Goal: Check status: Check status

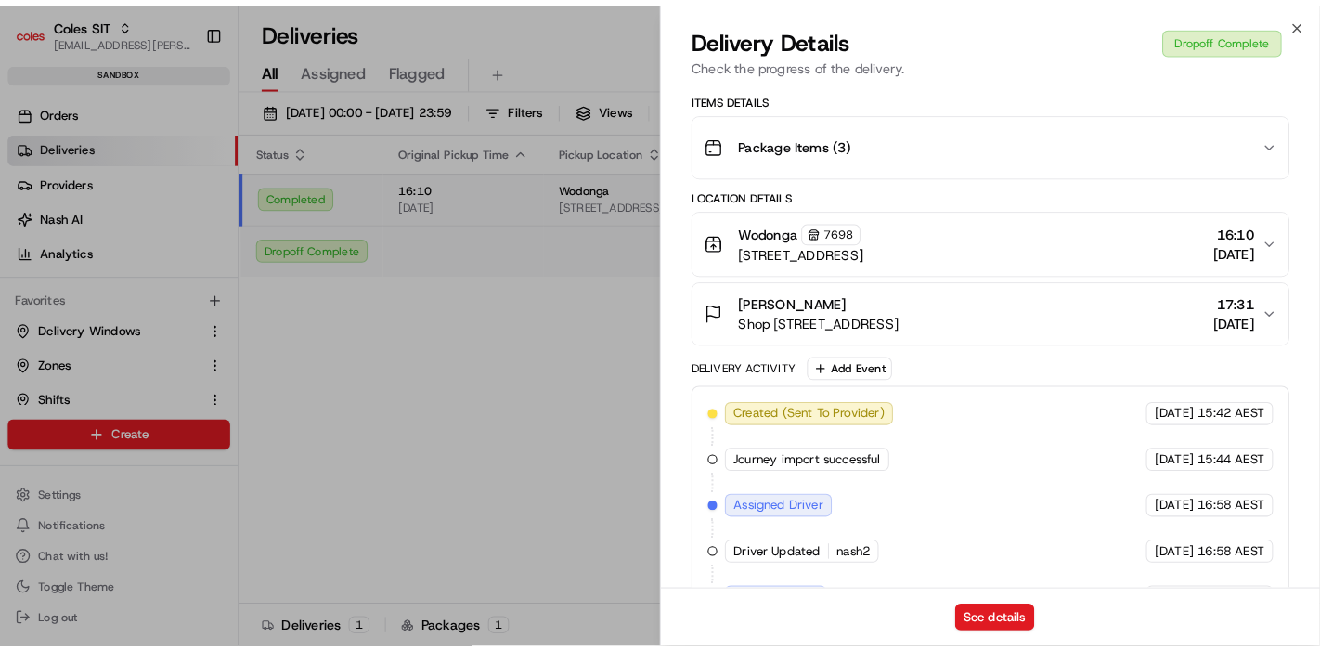
scroll to position [449, 0]
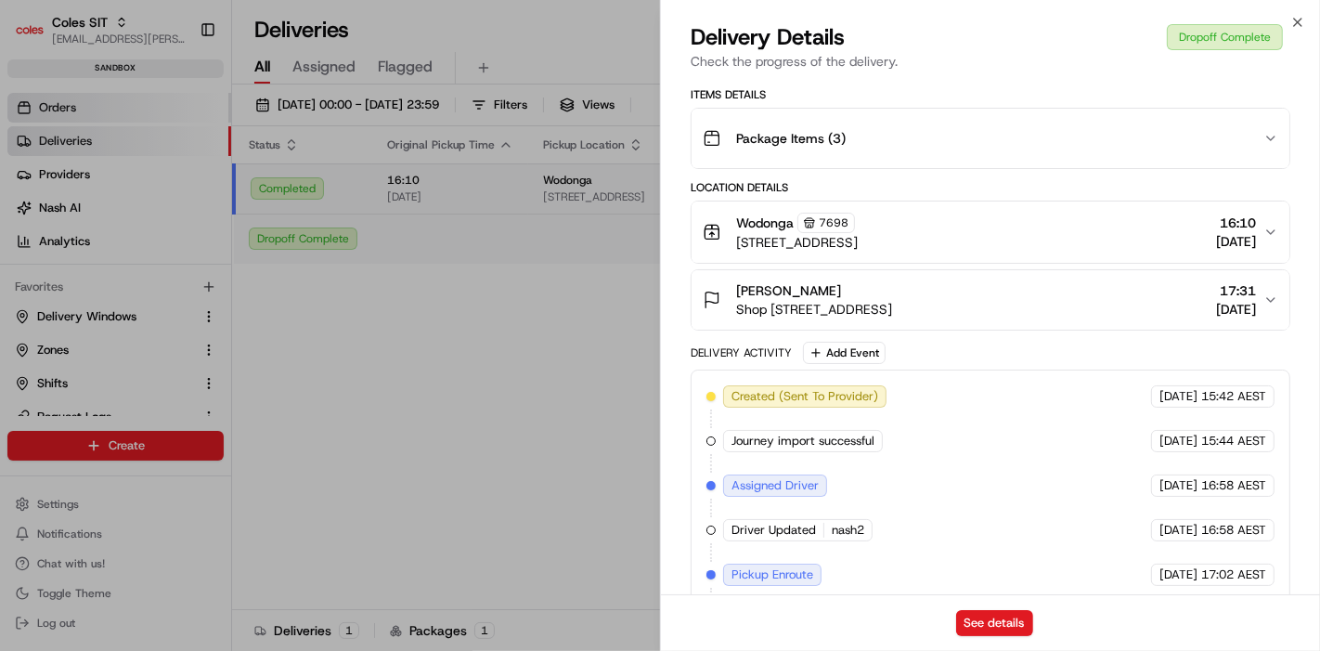
drag, startPoint x: 132, startPoint y: 101, endPoint x: 102, endPoint y: 107, distance: 30.2
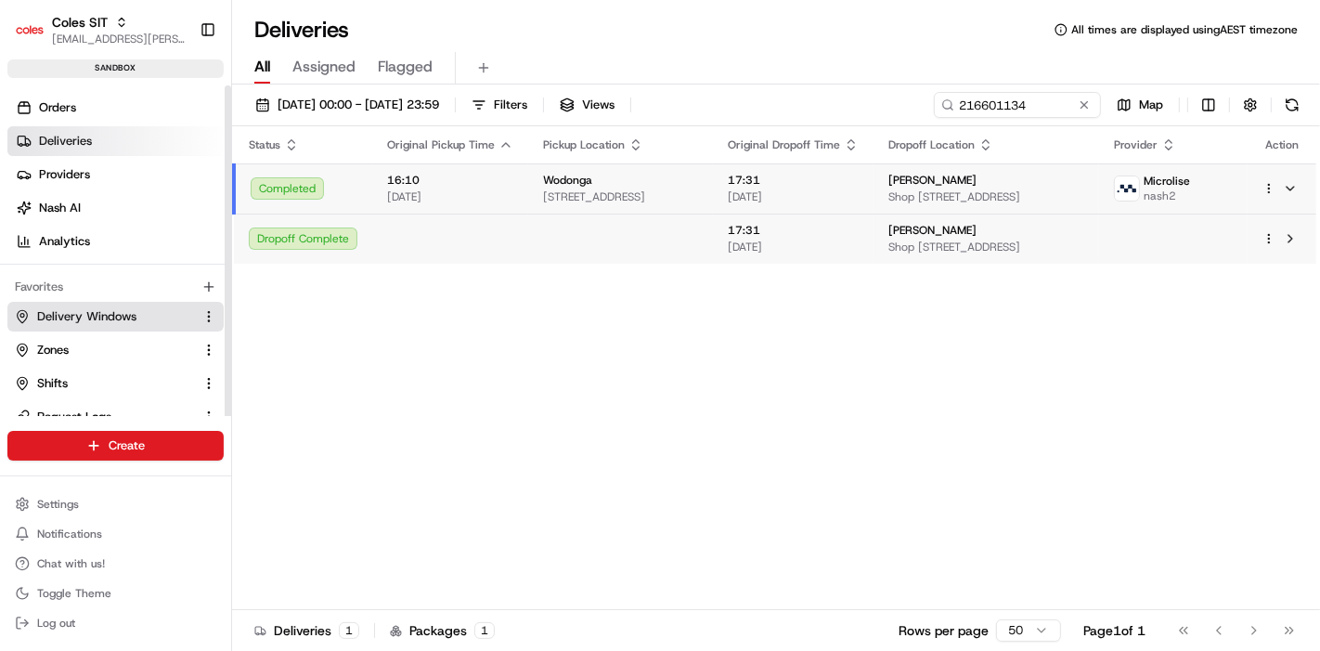
drag, startPoint x: 82, startPoint y: 311, endPoint x: 161, endPoint y: 311, distance: 79.8
click at [82, 311] on span "Delivery Windows" at bounding box center [86, 316] width 99 height 17
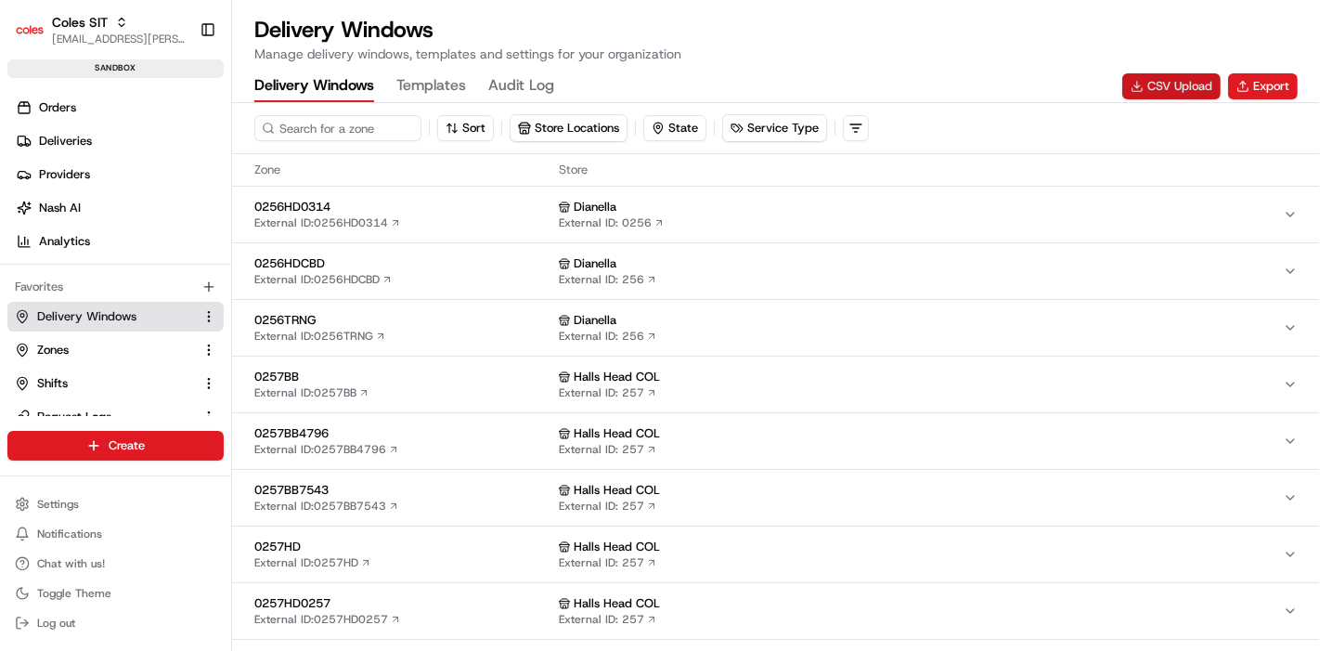
click at [1191, 87] on button "CSV Upload" at bounding box center [1171, 86] width 98 height 26
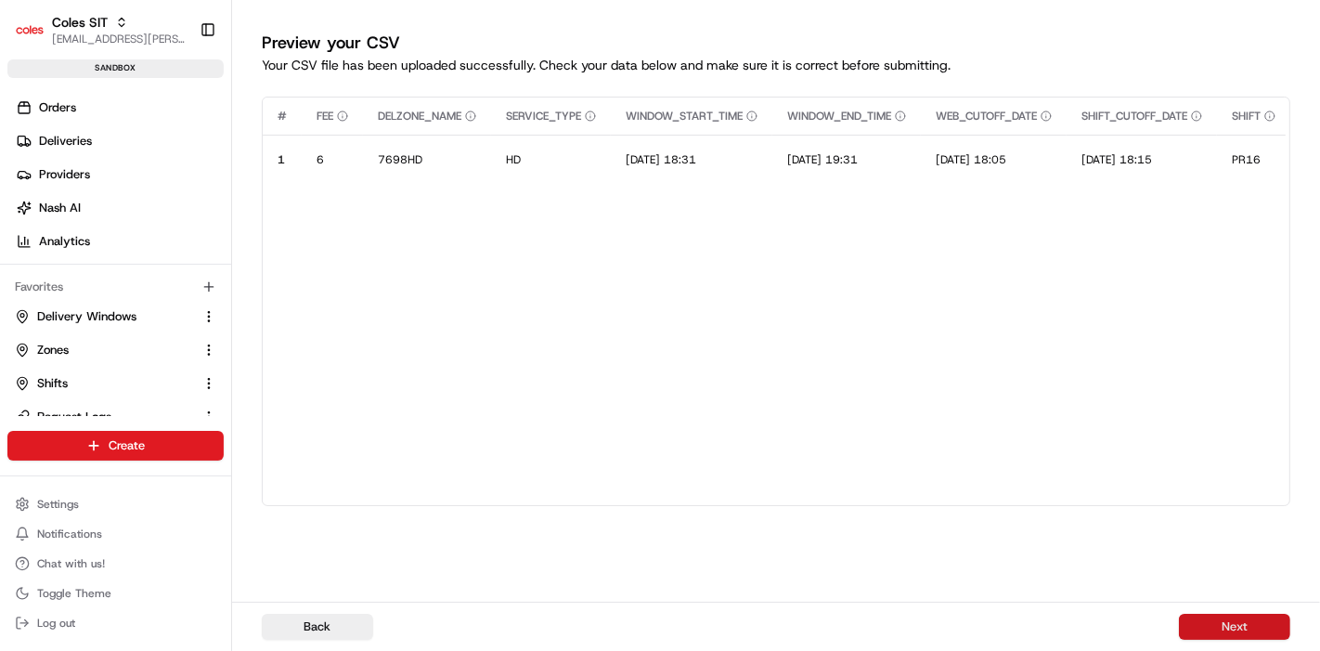
click at [1211, 626] on button "Next" at bounding box center [1234, 626] width 111 height 26
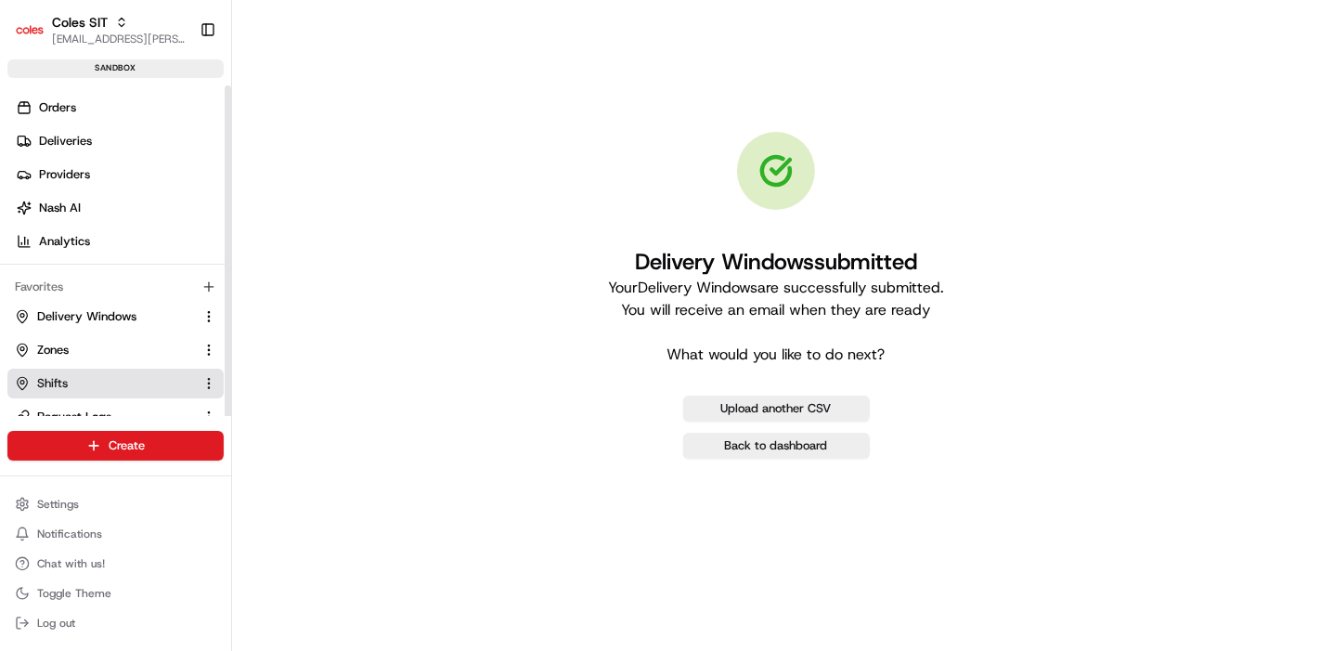
click at [83, 372] on button "Shifts" at bounding box center [115, 383] width 216 height 30
click at [166, 371] on button "Shifts" at bounding box center [115, 383] width 216 height 30
click at [65, 379] on span "Shifts" at bounding box center [52, 383] width 31 height 17
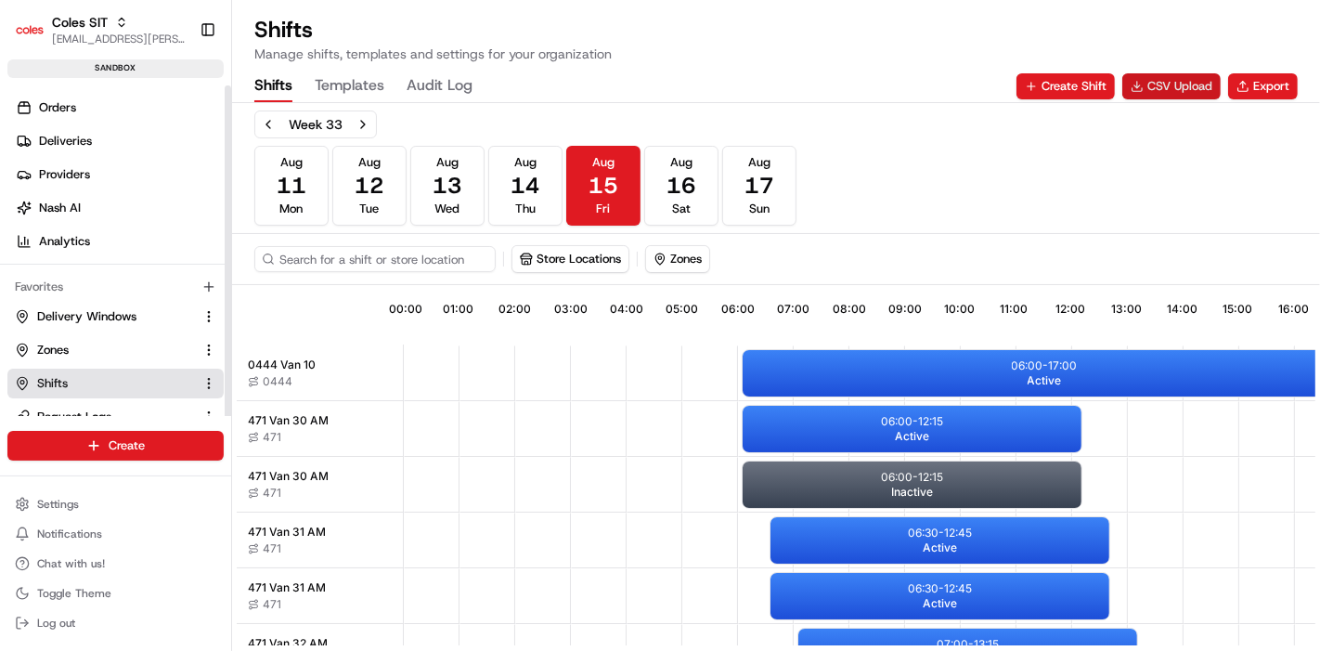
click at [1199, 73] on button "CSV Upload" at bounding box center [1171, 86] width 98 height 26
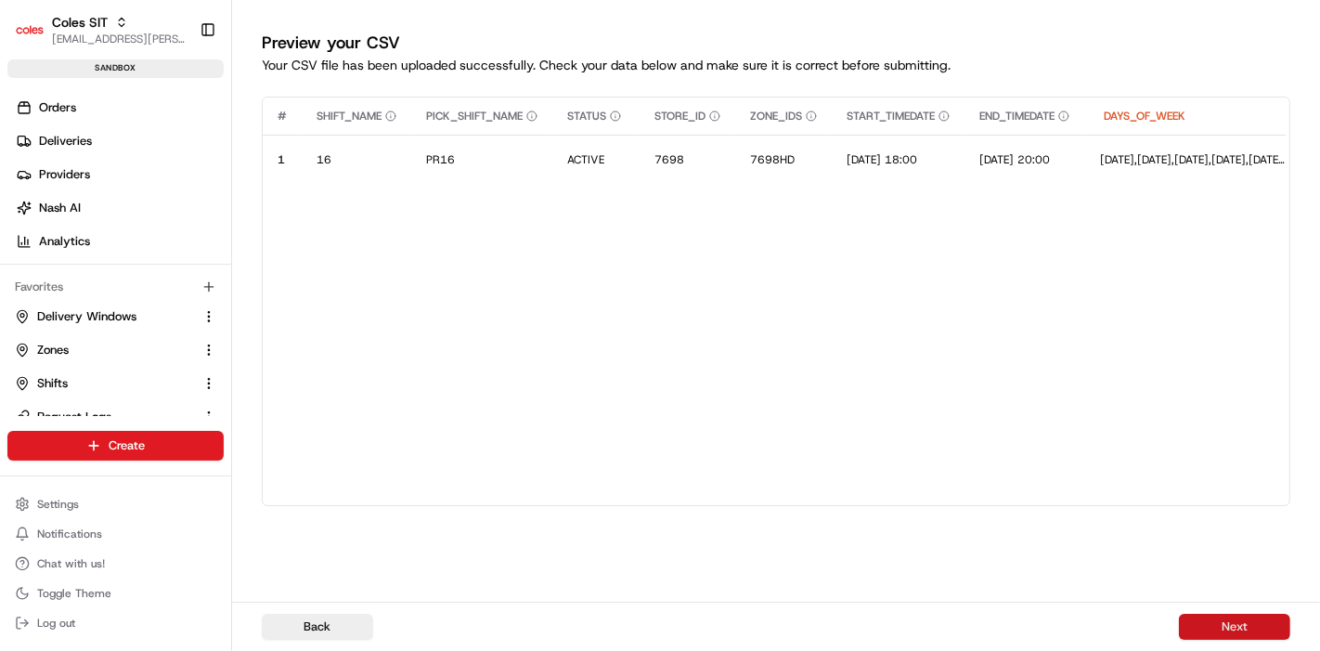
click at [1194, 614] on button "Next" at bounding box center [1234, 626] width 111 height 26
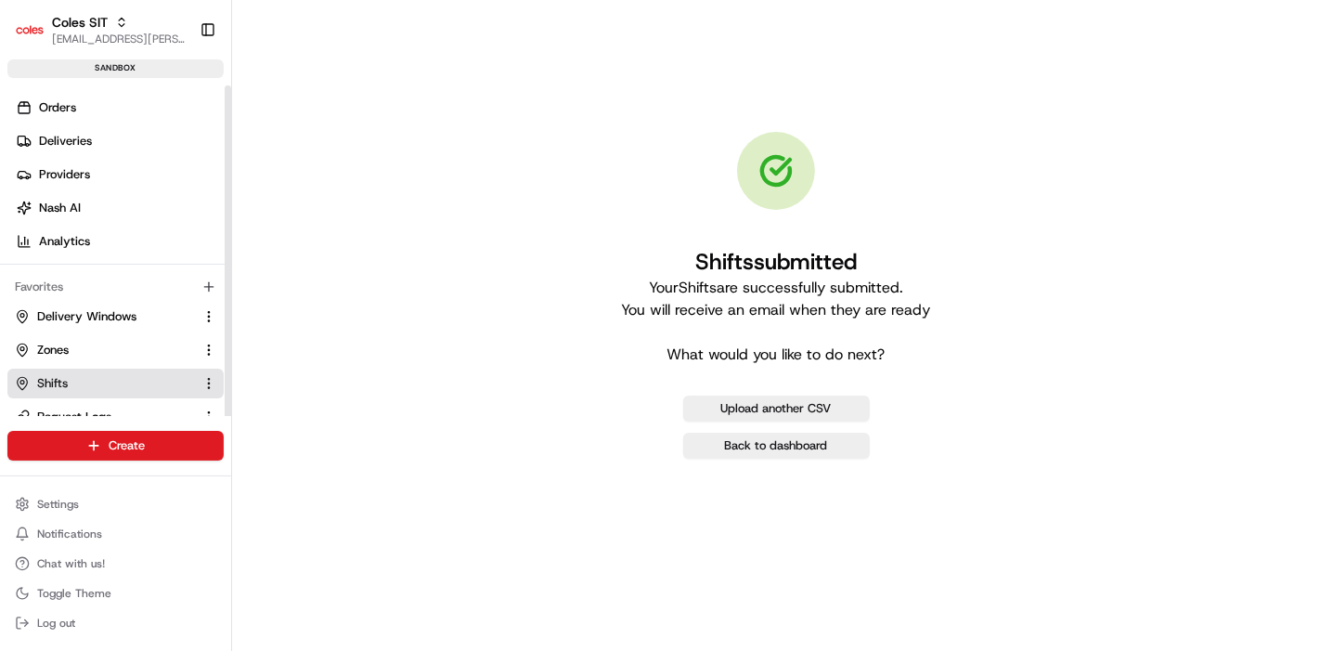
click at [89, 376] on link "Shifts" at bounding box center [104, 383] width 179 height 17
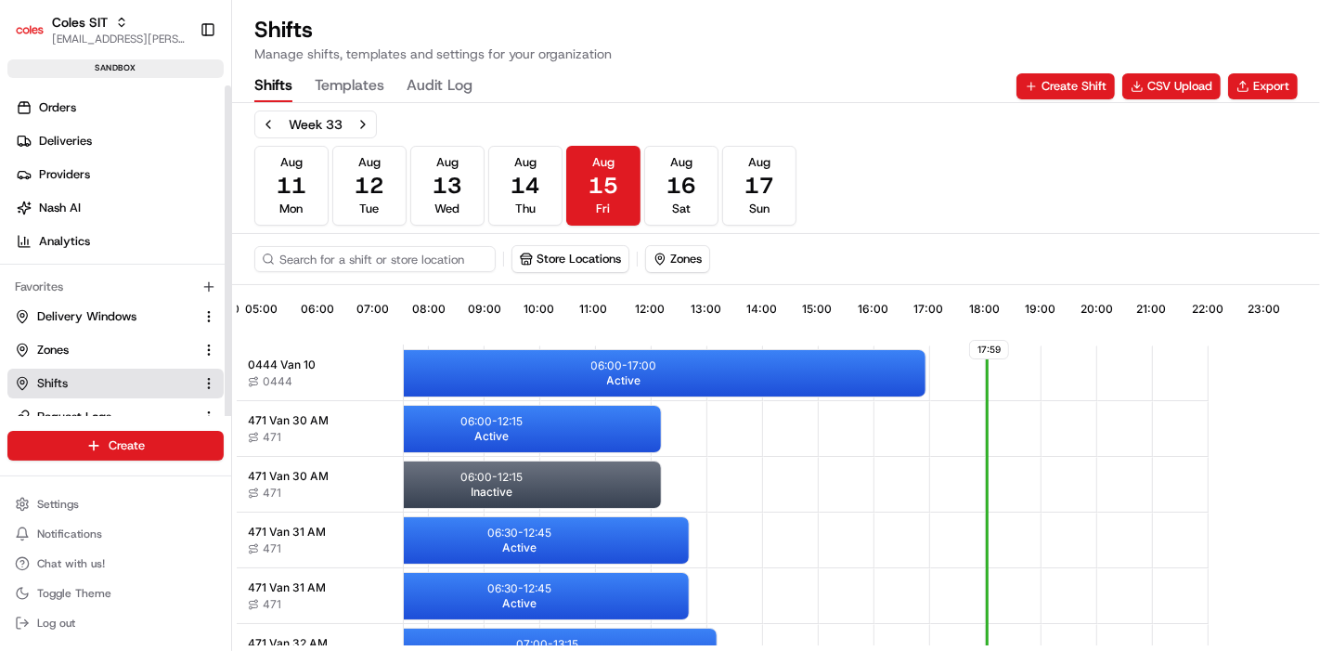
scroll to position [0, 433]
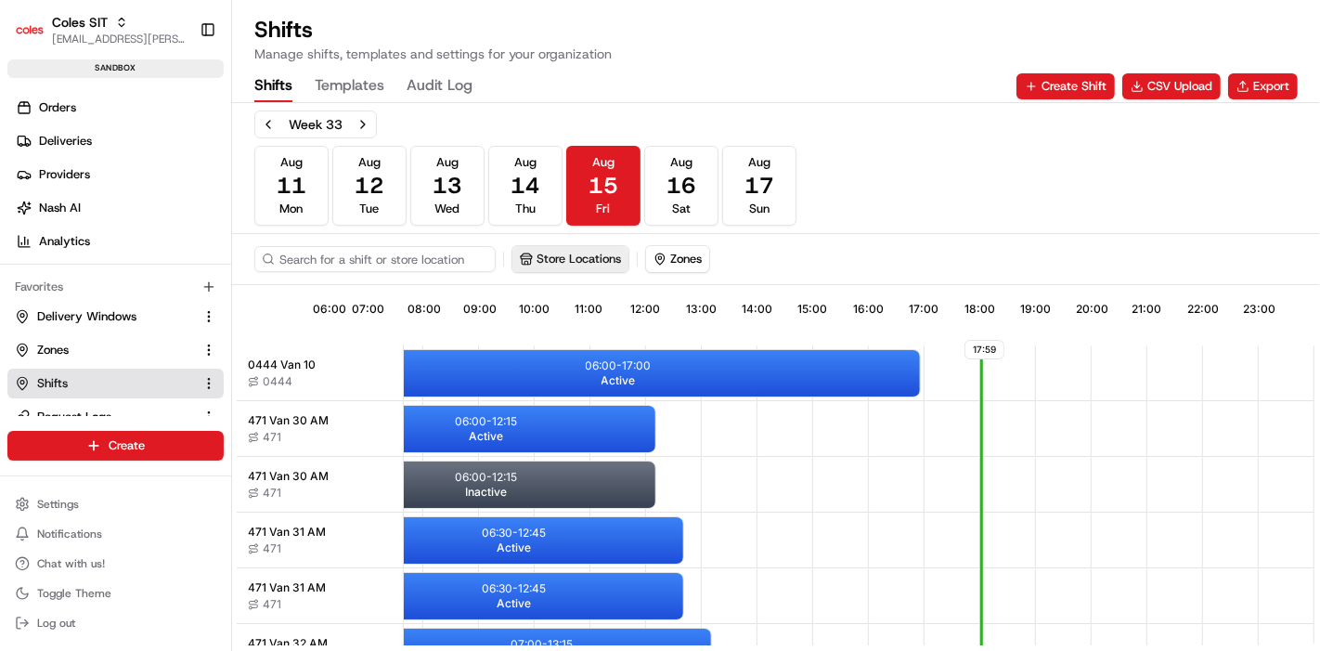
click at [557, 255] on button "Store Locations" at bounding box center [570, 259] width 116 height 26
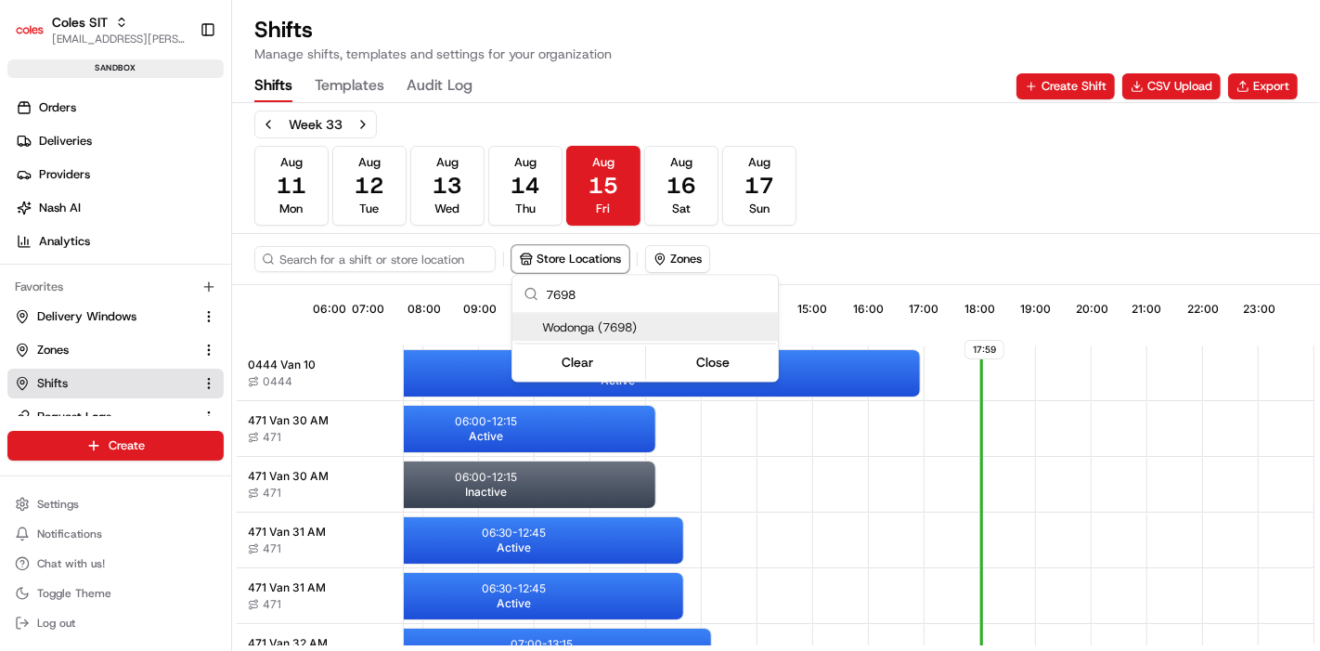
type input "7698"
click at [600, 329] on span "Wodonga (7698)" at bounding box center [656, 327] width 228 height 17
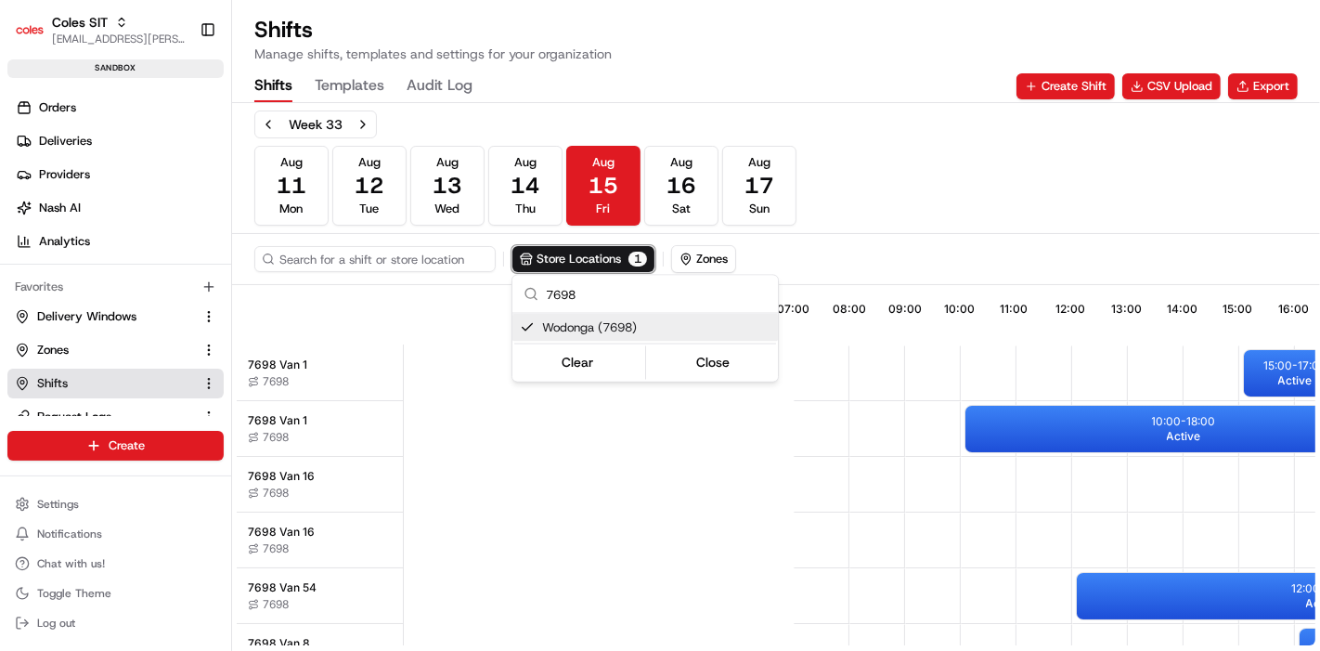
click at [420, 252] on html "Coles SIT piyush.raghav@coles.com.au Toggle Sidebar sandbox Orders Deliveries P…" at bounding box center [660, 325] width 1320 height 651
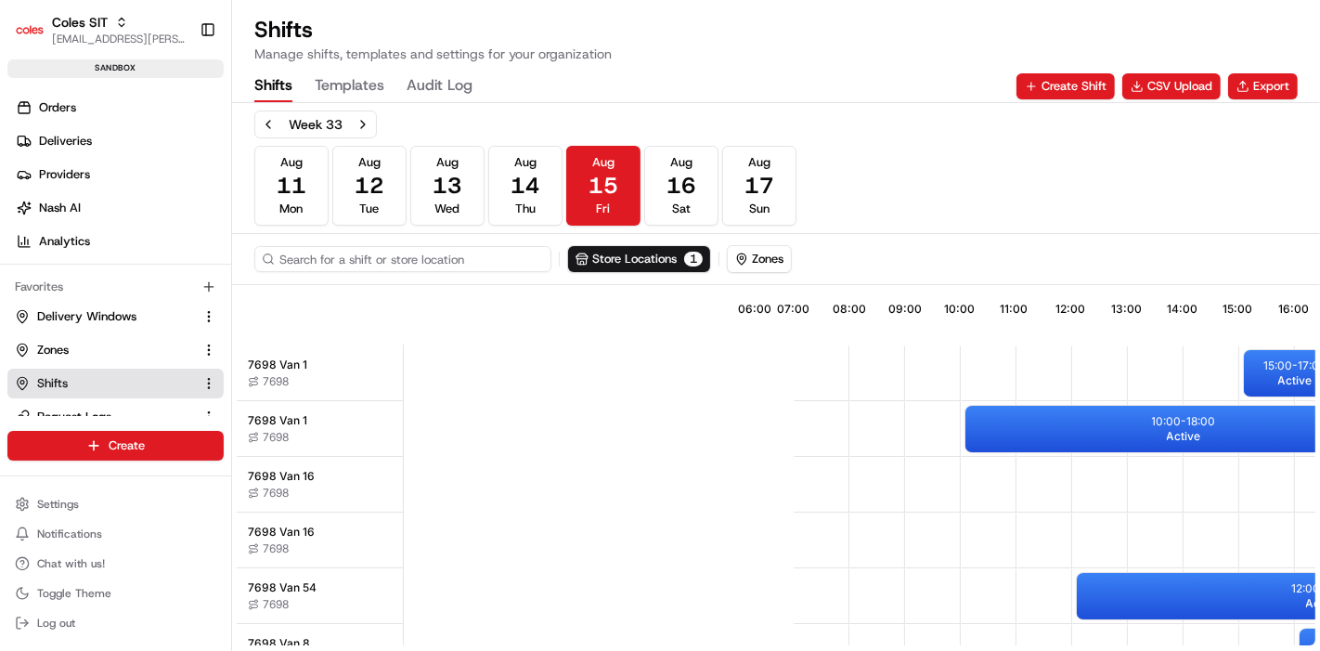
click at [353, 264] on input at bounding box center [402, 259] width 297 height 26
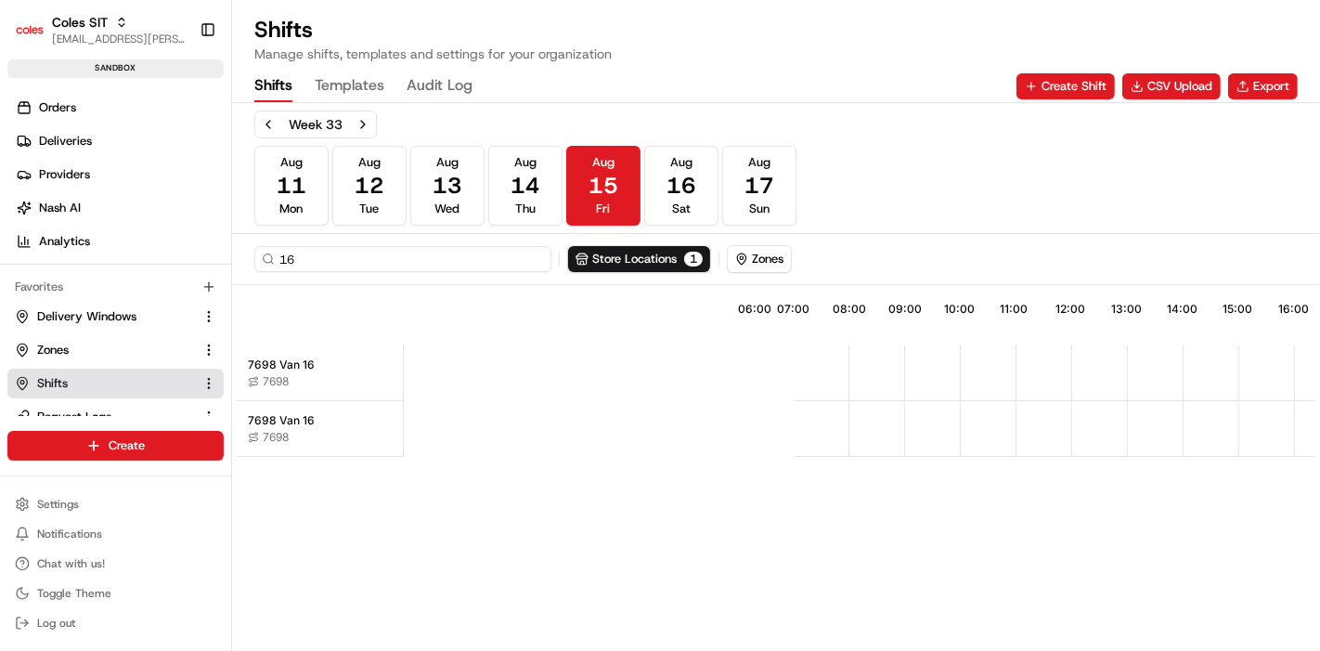
type input "16"
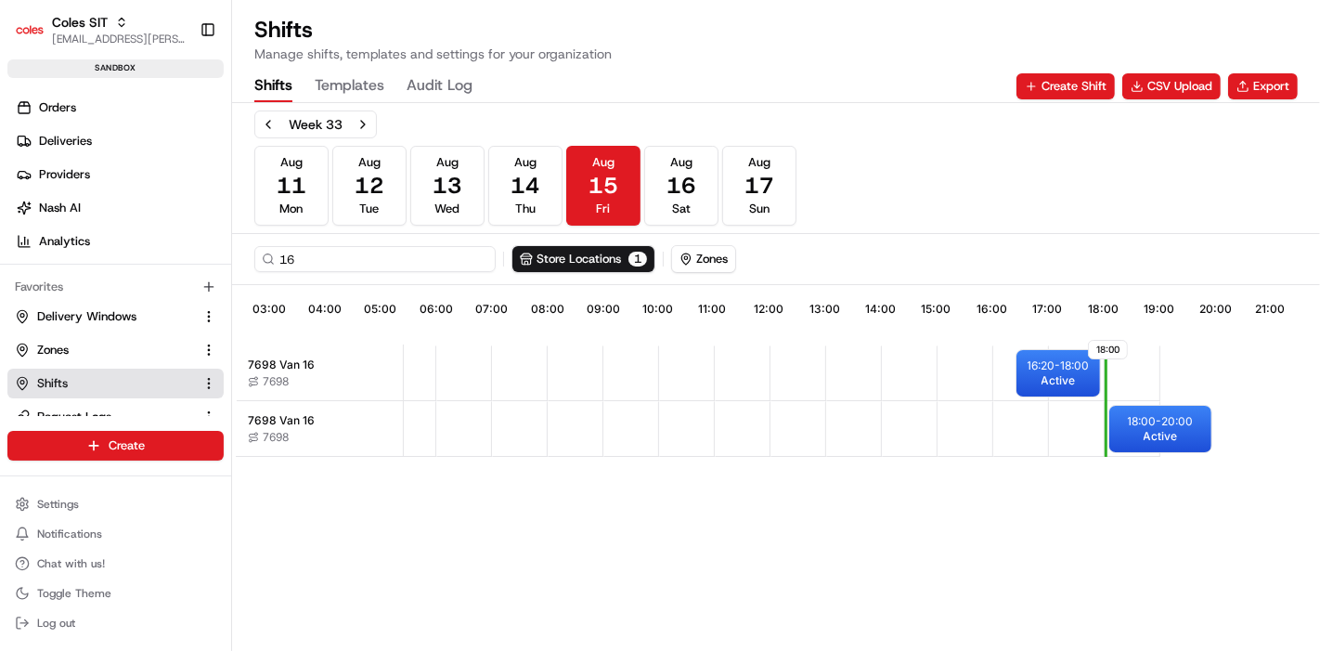
scroll to position [0, 425]
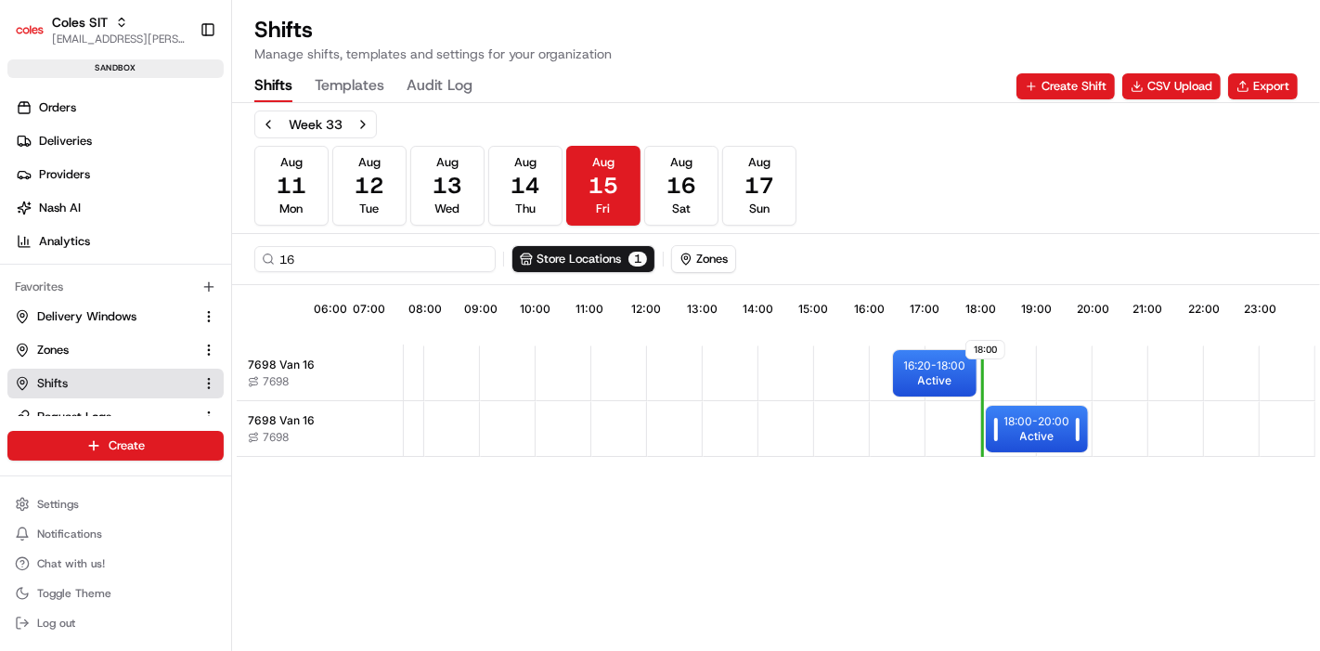
click at [1028, 429] on span "Active" at bounding box center [1037, 436] width 34 height 15
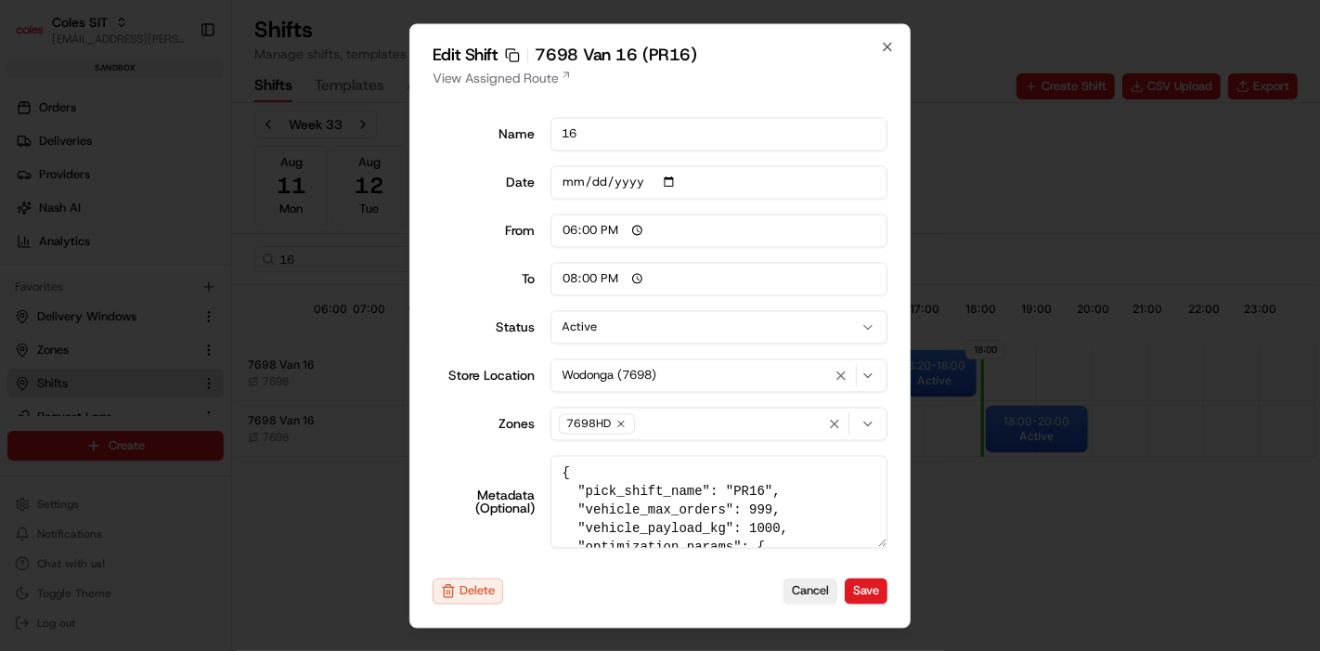
click at [641, 229] on input "18:00" at bounding box center [719, 229] width 338 height 33
type input "18:30"
click at [774, 255] on div "Name 16 Date 2025-08-15 From 18:30 To 20:00 Status Active Store Location Wodong…" at bounding box center [659, 332] width 455 height 460
click at [874, 598] on button "Save" at bounding box center [866, 591] width 43 height 26
type input "06:00"
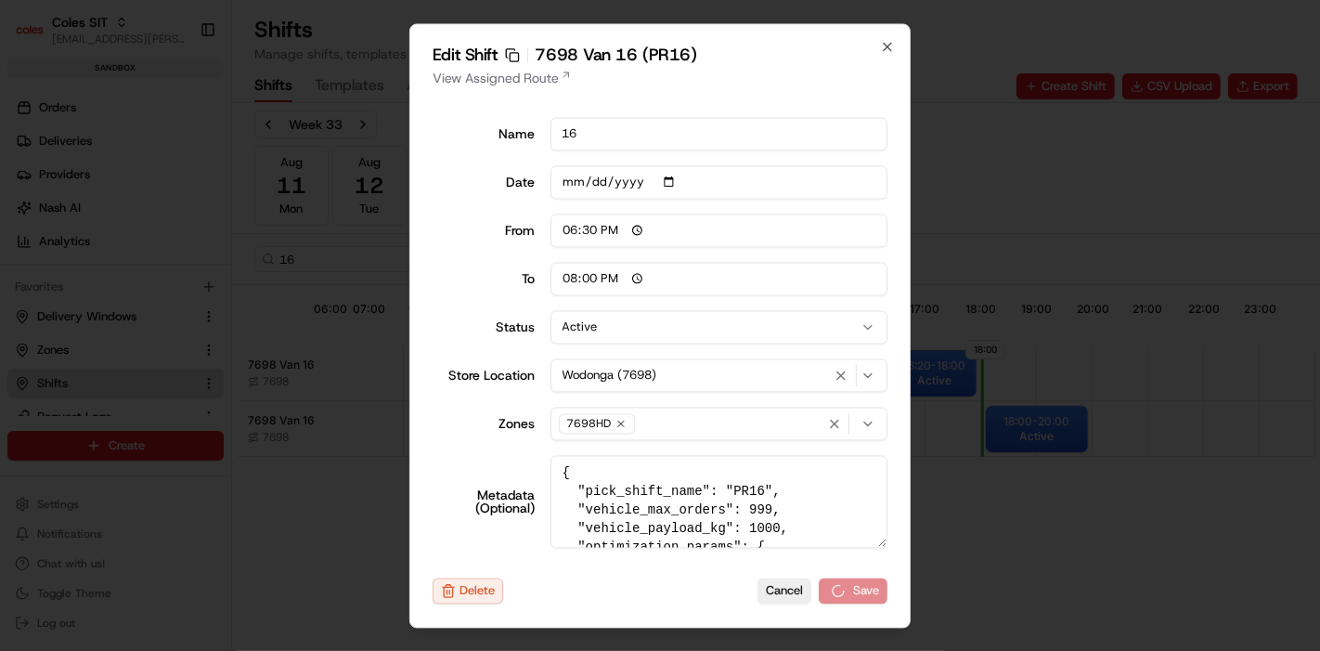
type input "14:00"
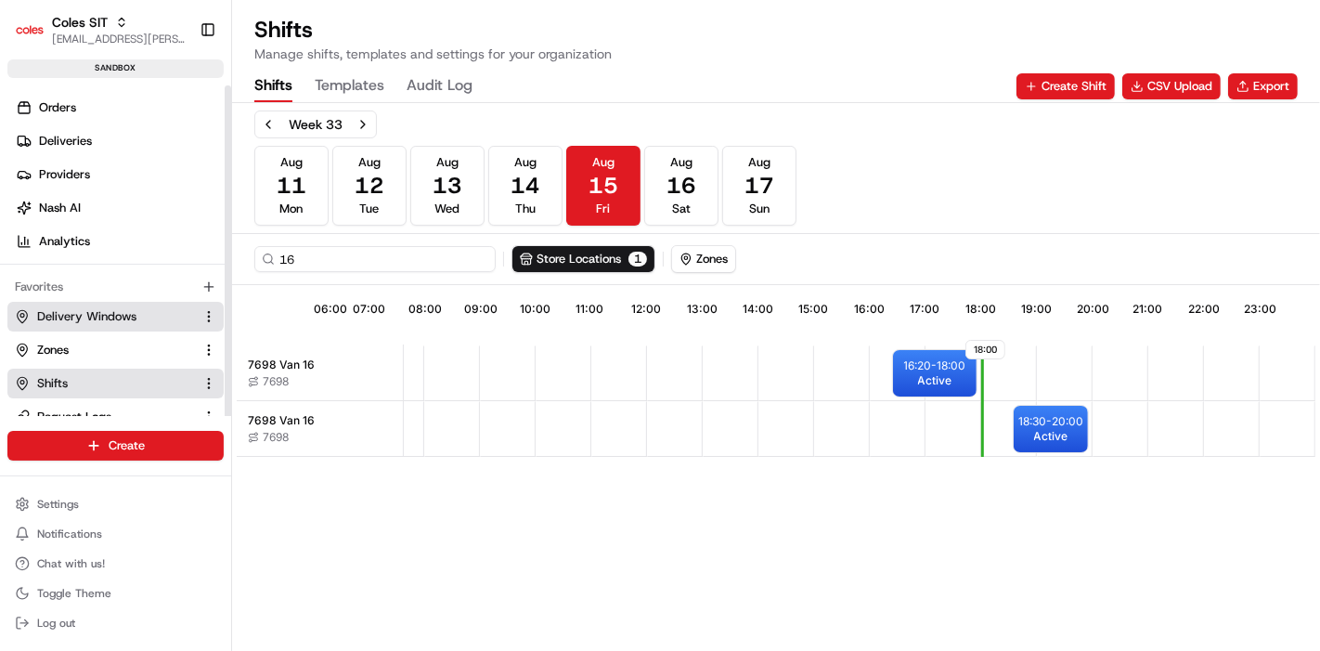
click at [84, 316] on span "Delivery Windows" at bounding box center [86, 316] width 99 height 17
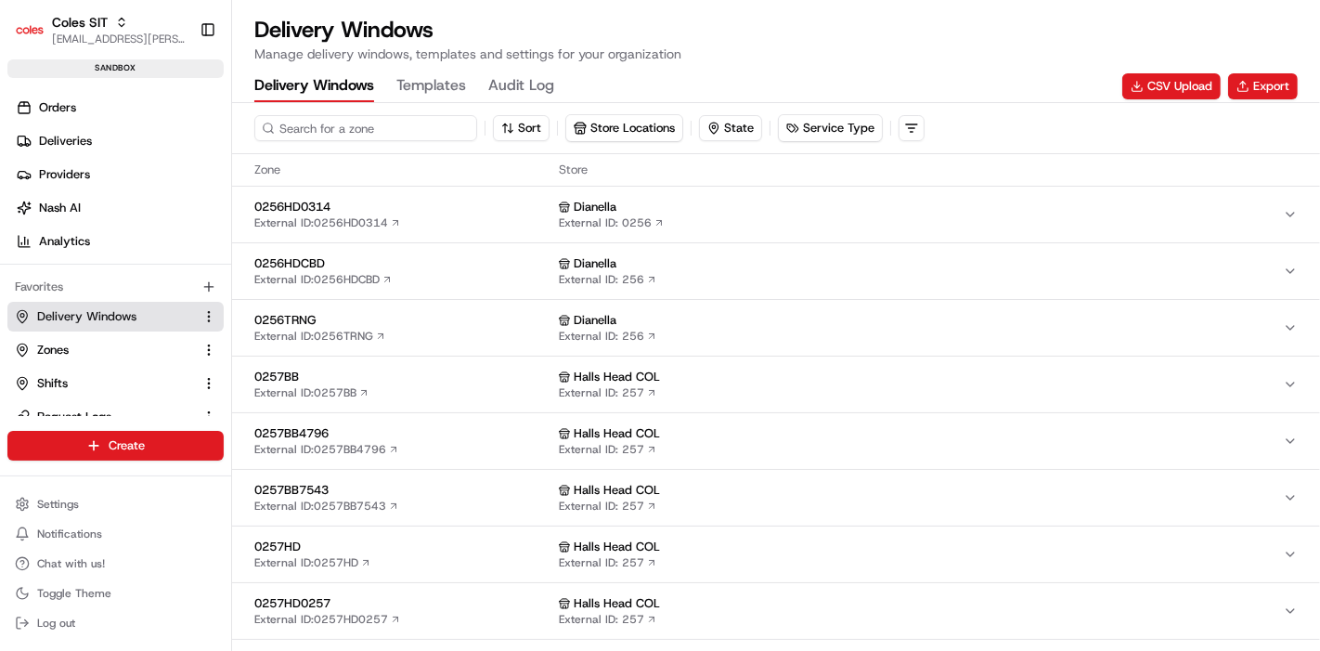
click at [403, 131] on input at bounding box center [365, 128] width 223 height 26
type input "7698"
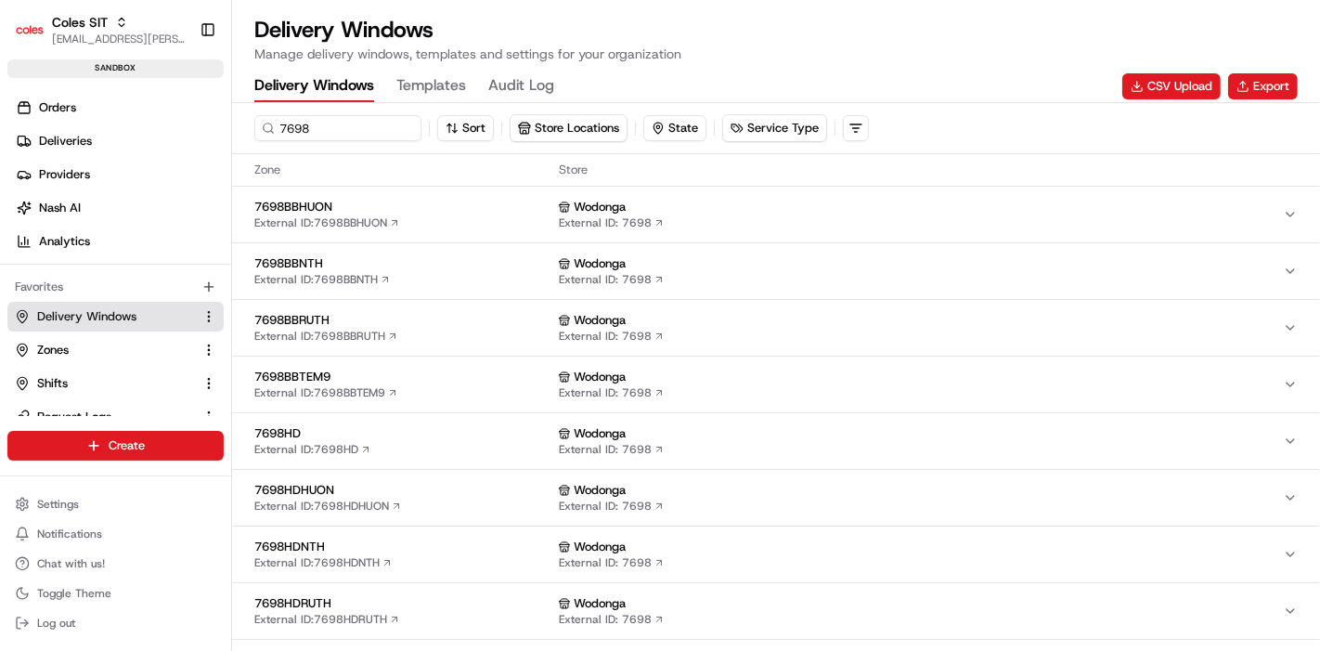
click at [394, 430] on span "7698HD" at bounding box center [402, 433] width 297 height 17
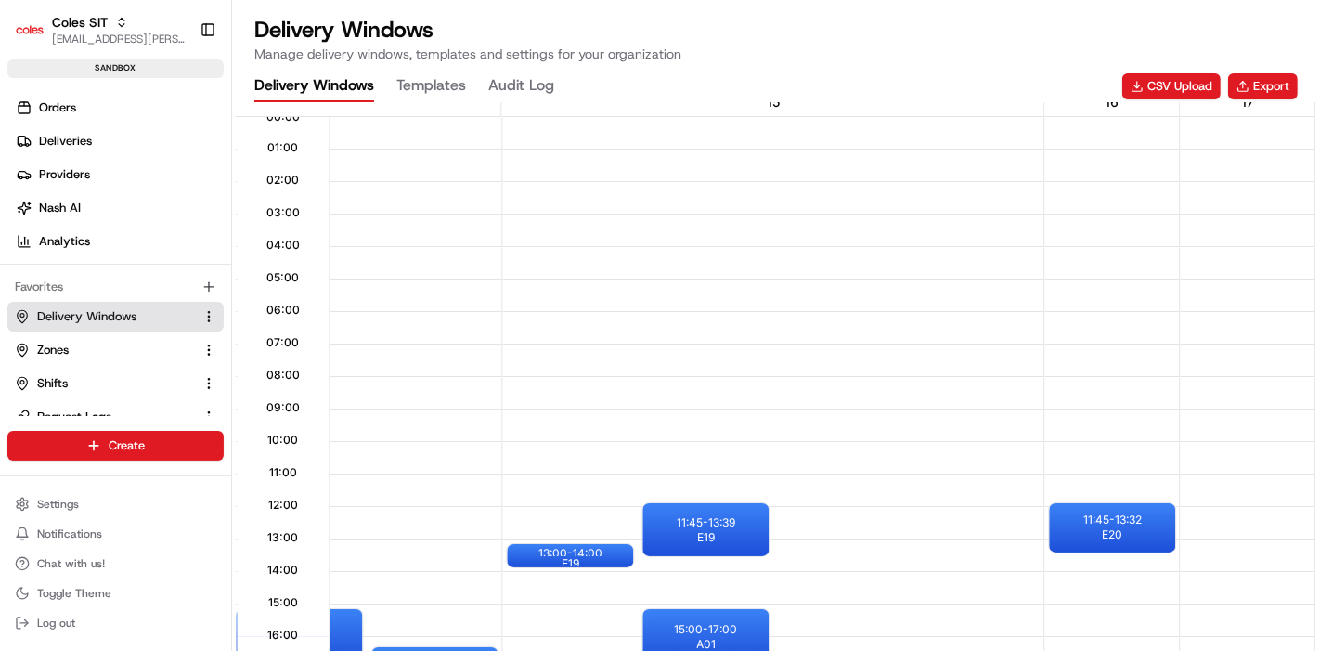
scroll to position [721, 0]
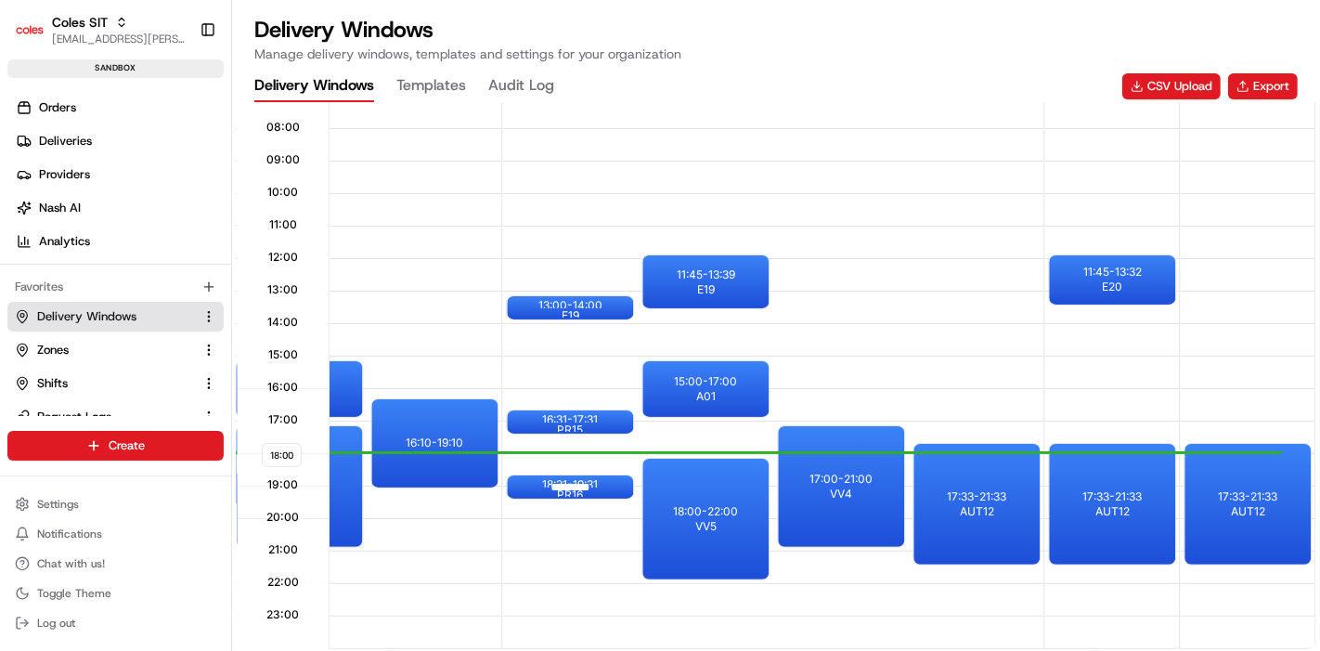
click at [619, 484] on div "18:31 - 19:31 PR16" at bounding box center [570, 486] width 126 height 23
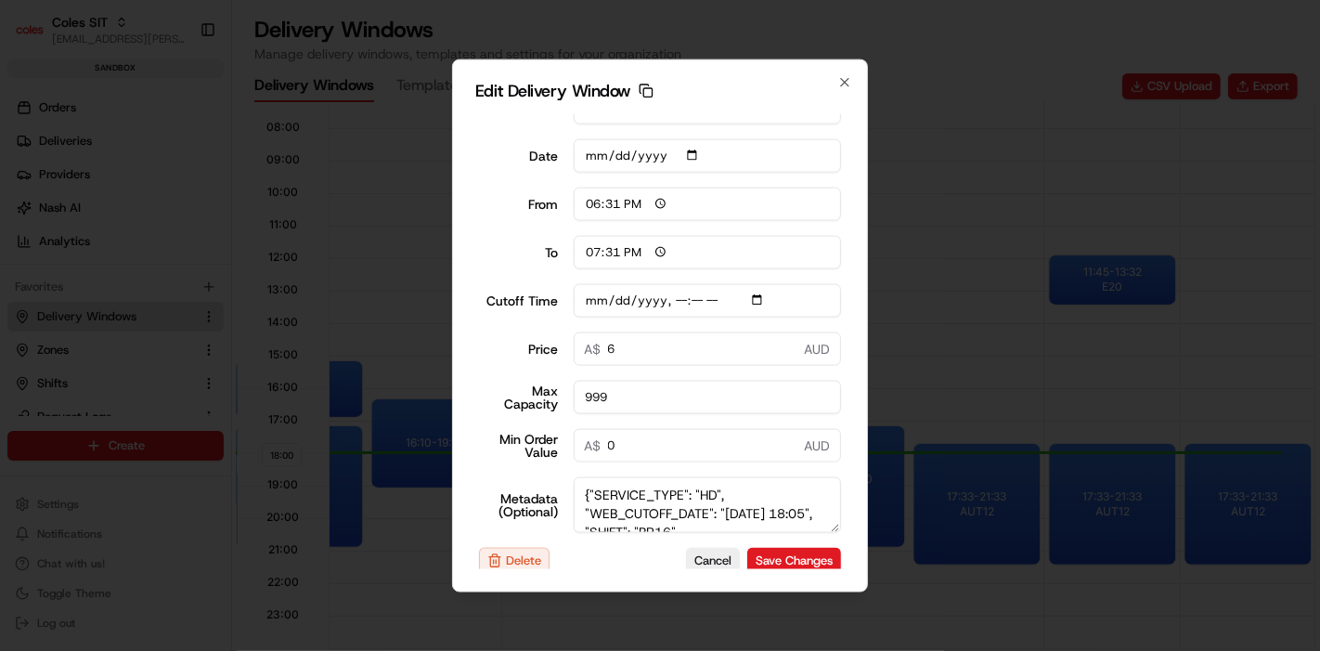
scroll to position [57, 0]
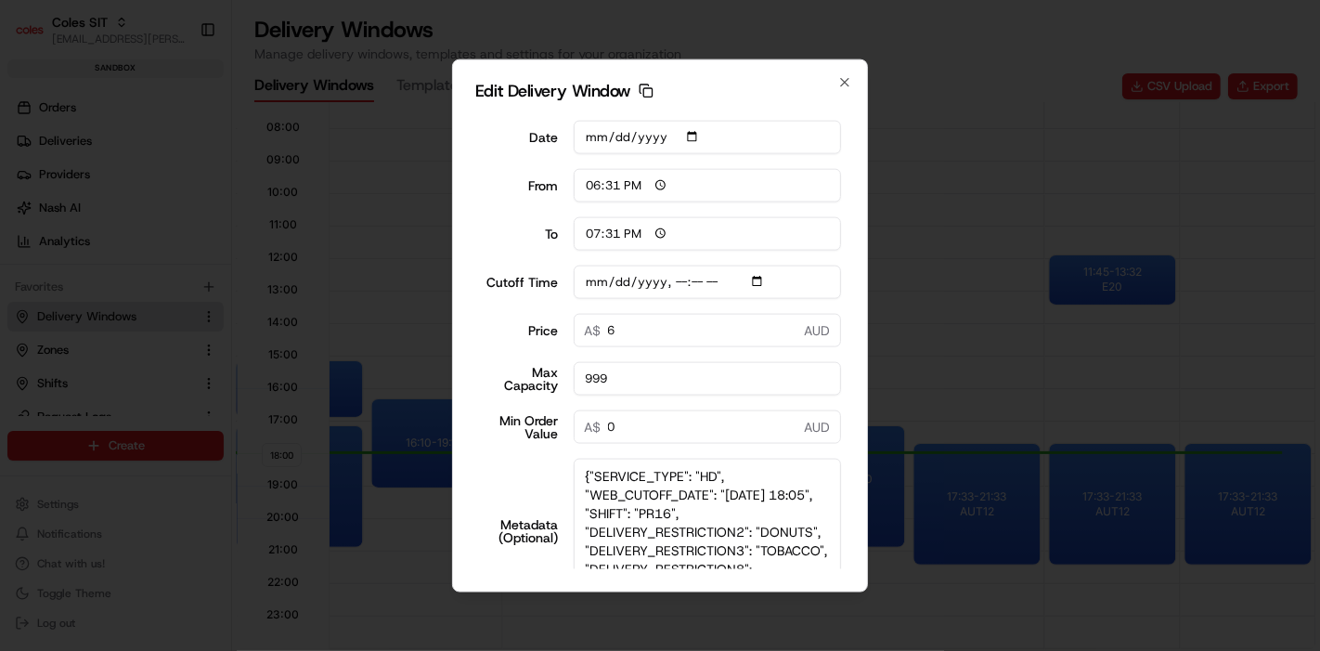
drag, startPoint x: 813, startPoint y: 508, endPoint x: 774, endPoint y: 561, distance: 65.7
click at [801, 598] on body "Coles SIT piyush.raghav@coles.com.au Toggle Sidebar sandbox Orders Deliveries P…" at bounding box center [660, 325] width 1320 height 651
click at [700, 513] on textarea "{"SERVICE_TYPE": "HD", "WEB_CUTOFF_DATE": "15/08/2025 18:05", "SHIFT": "PR16", …" at bounding box center [708, 530] width 268 height 145
type input "2025-08-15T18:15"
type textarea "{"SERVICE_TYPE": "HD", "WEB_CUTOFF_DATE": "15/08/2025 18:15", "SHIFT": "PR16", …"
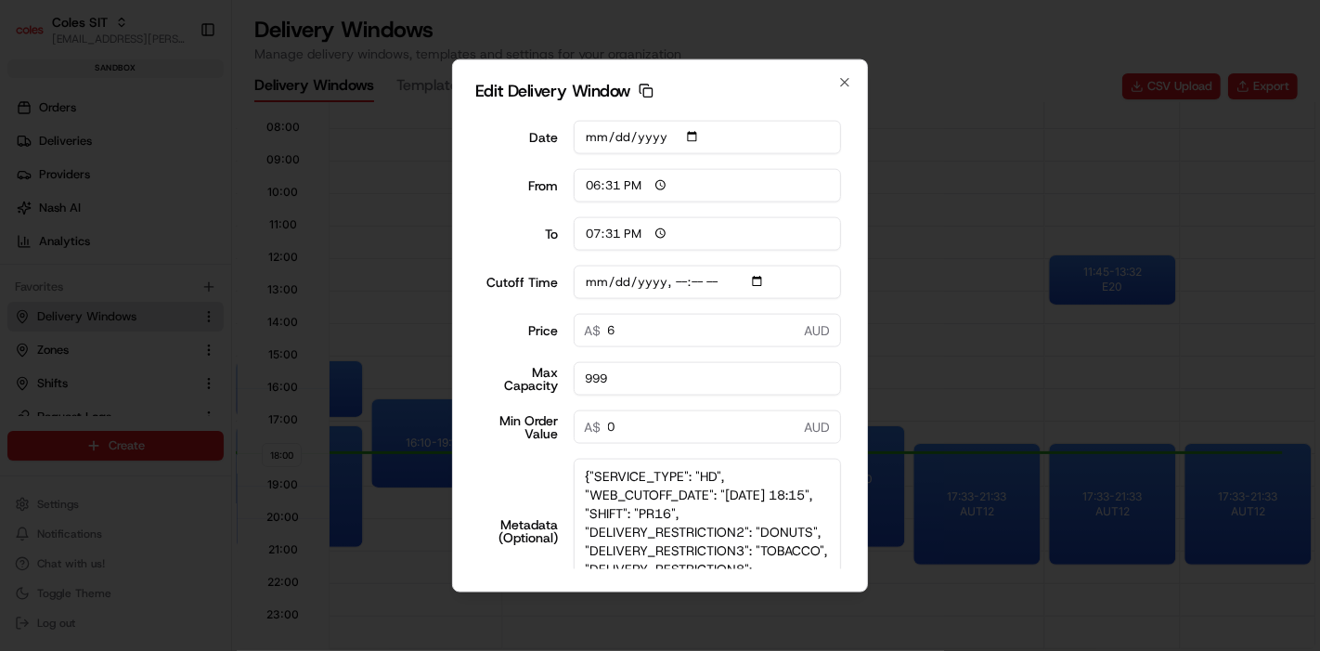
type input "2025-08-15T18:15"
click at [697, 281] on input "Cutoff Time" at bounding box center [708, 281] width 268 height 33
click at [700, 511] on textarea "{"SERVICE_TYPE": "HD", "WEB_CUTOFF_DATE": "15/08/2025 18:15", "SHIFT": "PR16", …" at bounding box center [708, 530] width 268 height 145
type textarea "{"SERVICE_TYPE": "HD", "WEB_CUTOFF_DATE": "15/08/2025 18:10", "SHIFT": "PR16", …"
click at [755, 278] on input "Cutoff Time" at bounding box center [708, 281] width 268 height 33
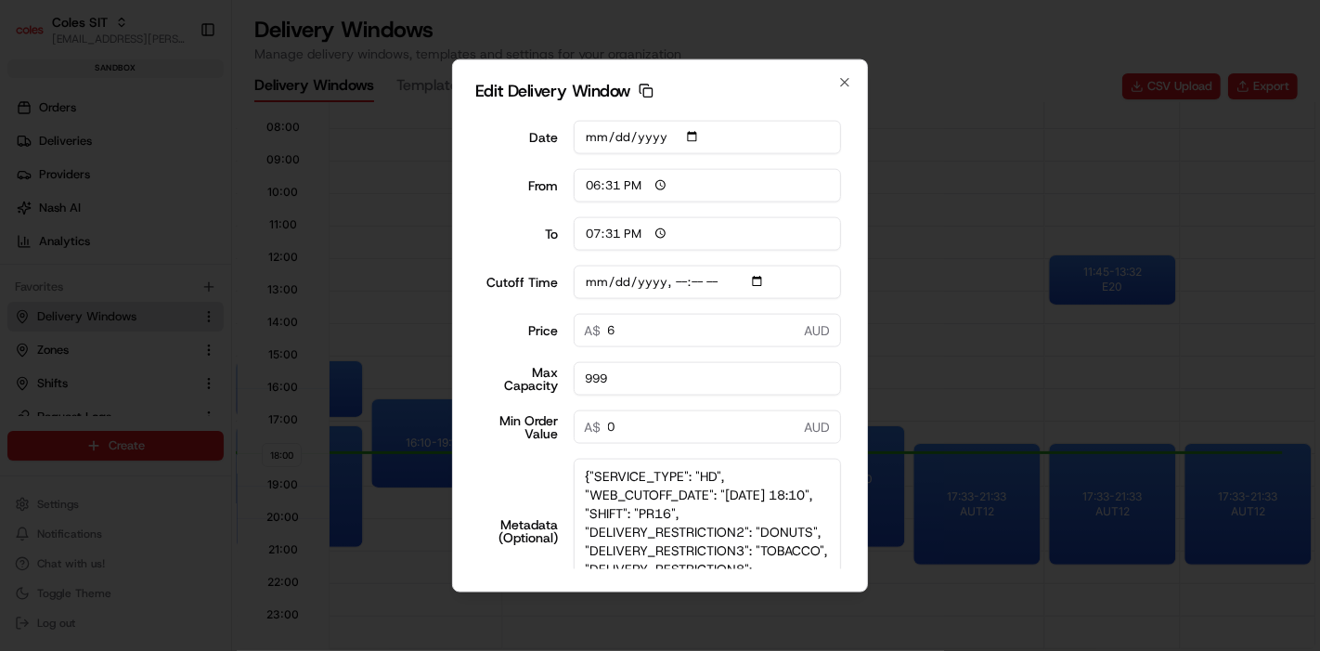
type input "2025-08-15T18:20"
click at [845, 251] on div "Edit Delivery Window Copy dlw_K8nTWjkiwovBuiFdvkjmq2_08:31_09:31 Title PR16 Dat…" at bounding box center [660, 325] width 416 height 534
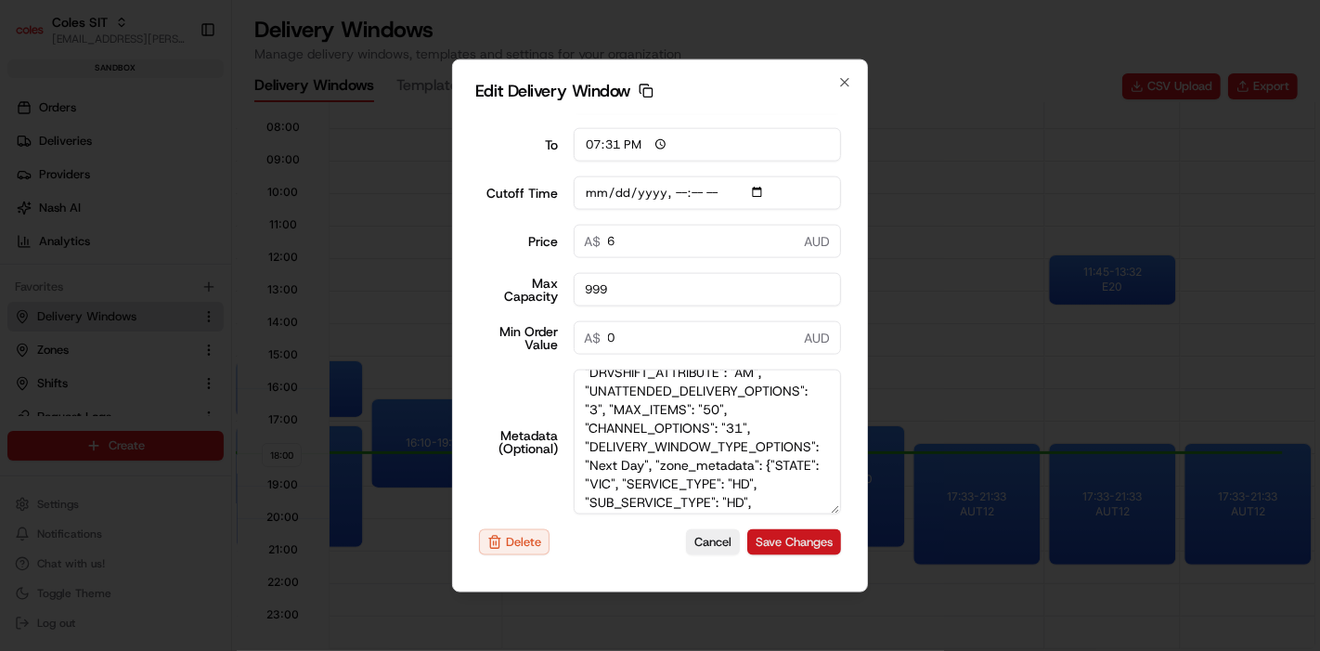
scroll to position [206, 0]
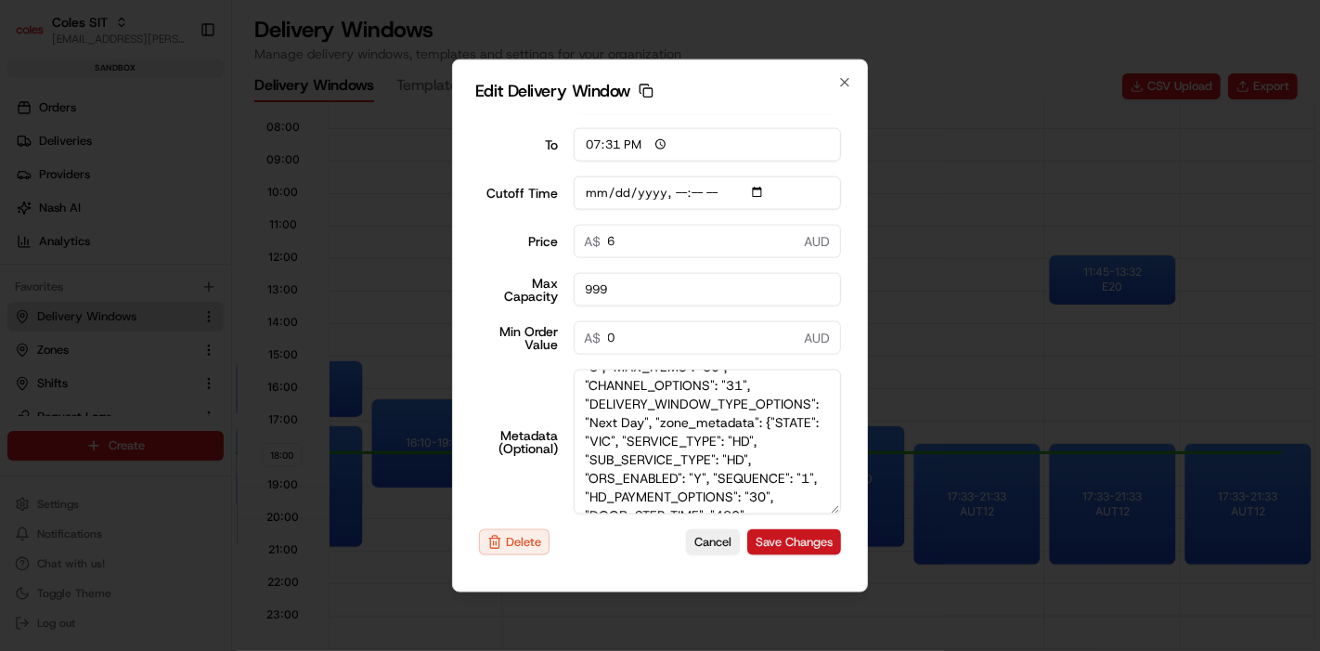
click at [770, 543] on button "Save Changes" at bounding box center [794, 542] width 94 height 26
type input "18:01"
type input "19:01"
type input "2025-08-15T18:15"
type input "0"
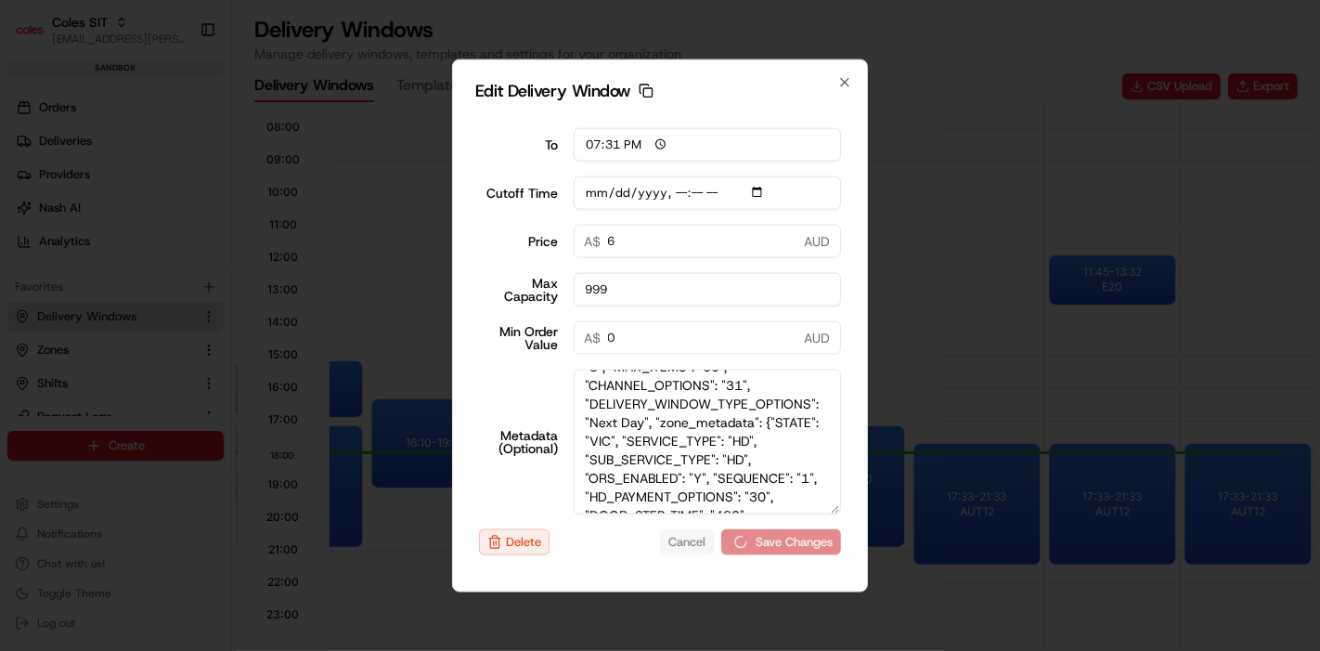
type input "0"
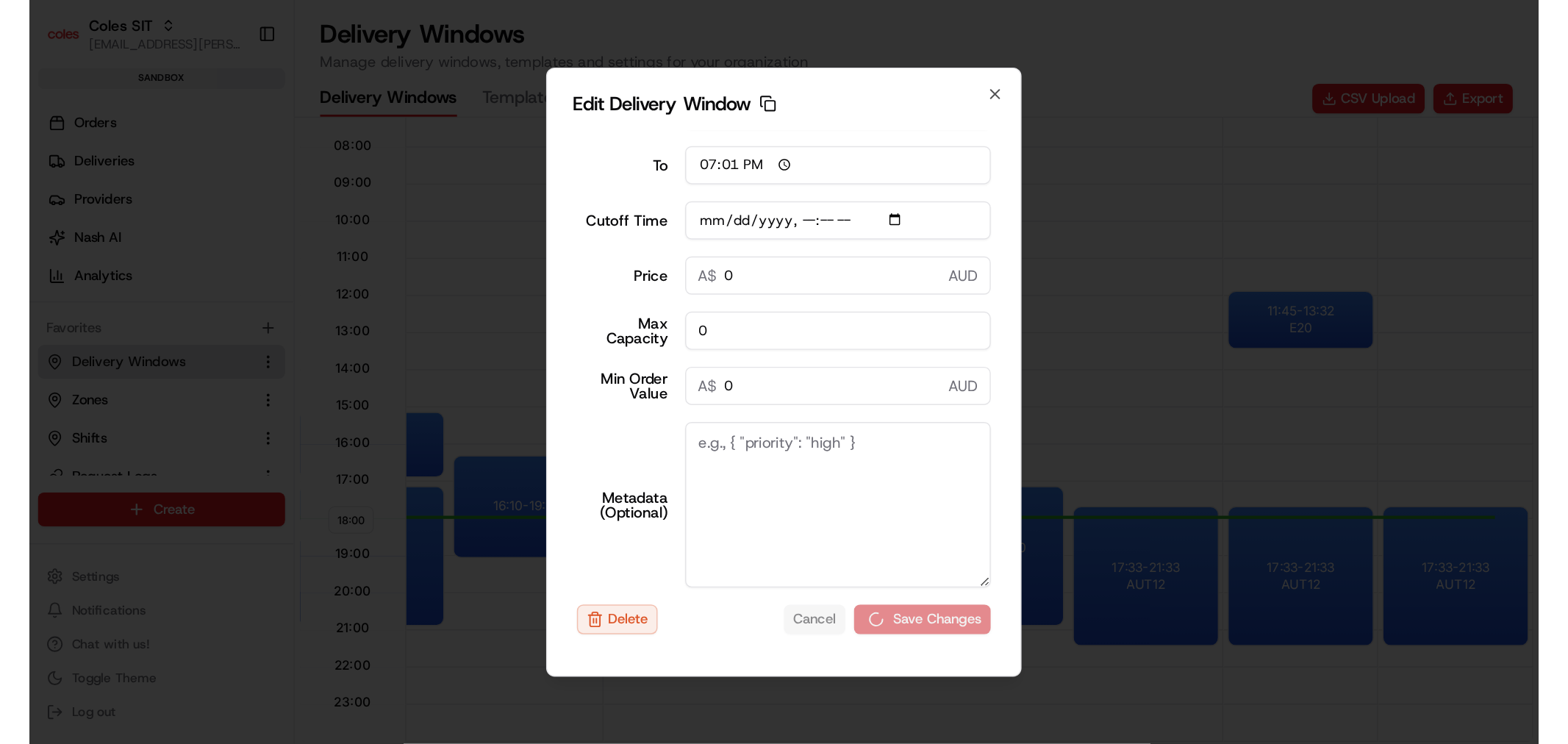
scroll to position [116, 0]
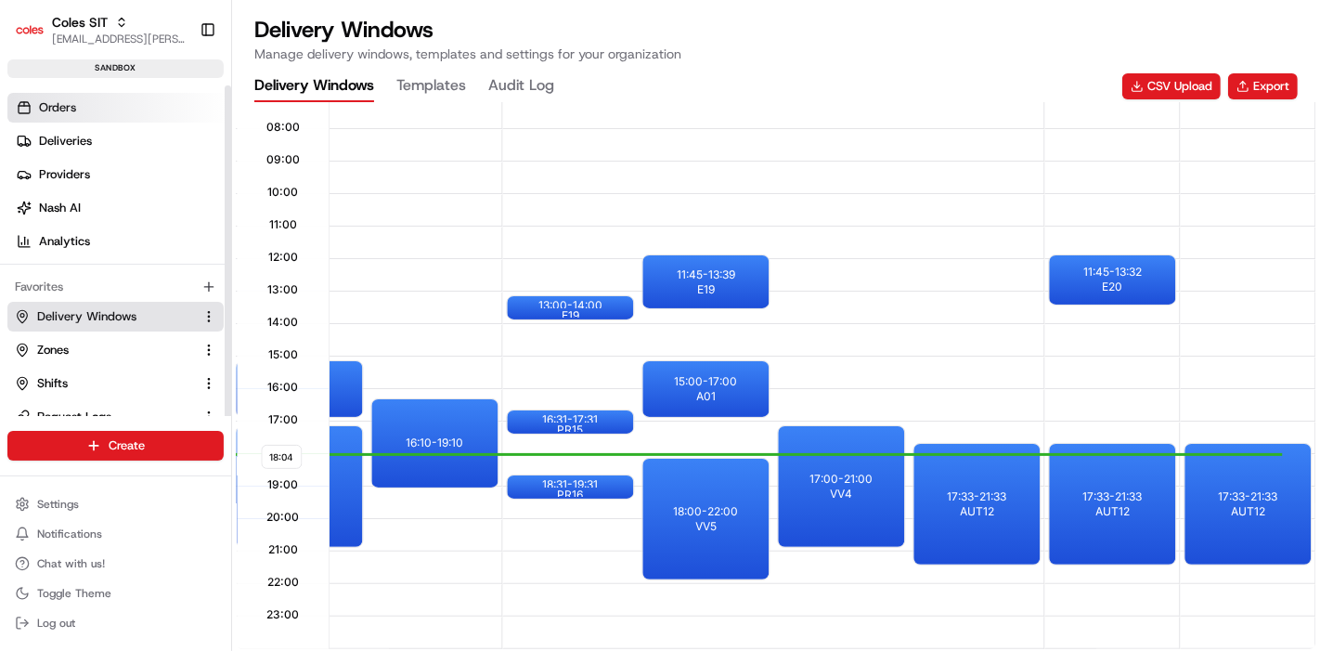
drag, startPoint x: 97, startPoint y: 104, endPoint x: 140, endPoint y: 110, distance: 44.0
click at [97, 104] on link "Orders" at bounding box center [119, 108] width 224 height 30
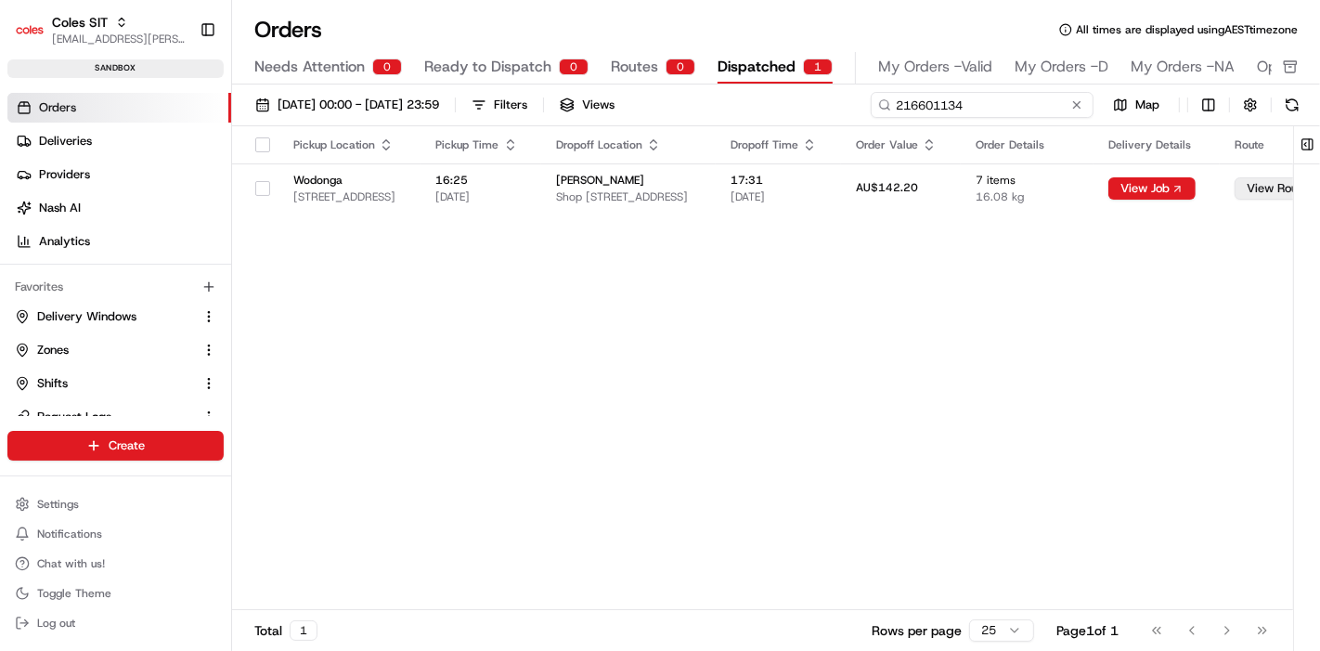
click at [1000, 102] on input "216601134" at bounding box center [982, 105] width 223 height 26
paste input "0110"
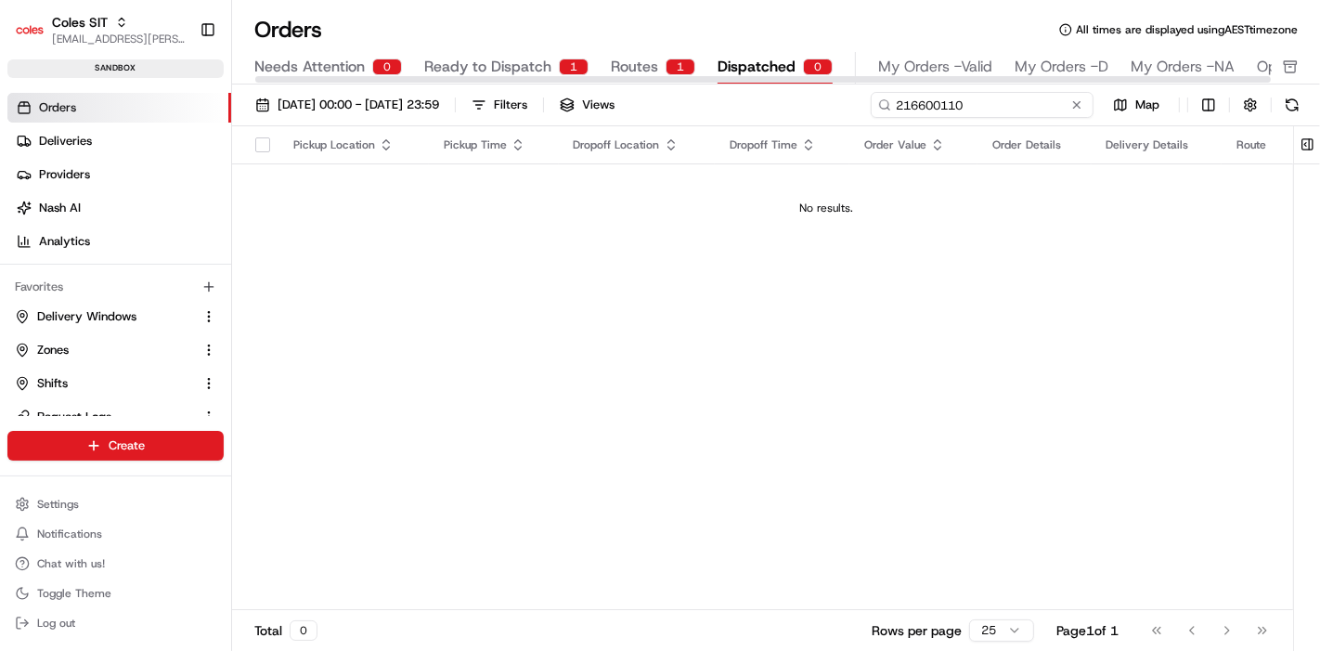
type input "216600110"
click at [524, 49] on div "Orders All times are displayed using AEST timezone Needs Attention 0 Ready to D…" at bounding box center [776, 50] width 1088 height 70
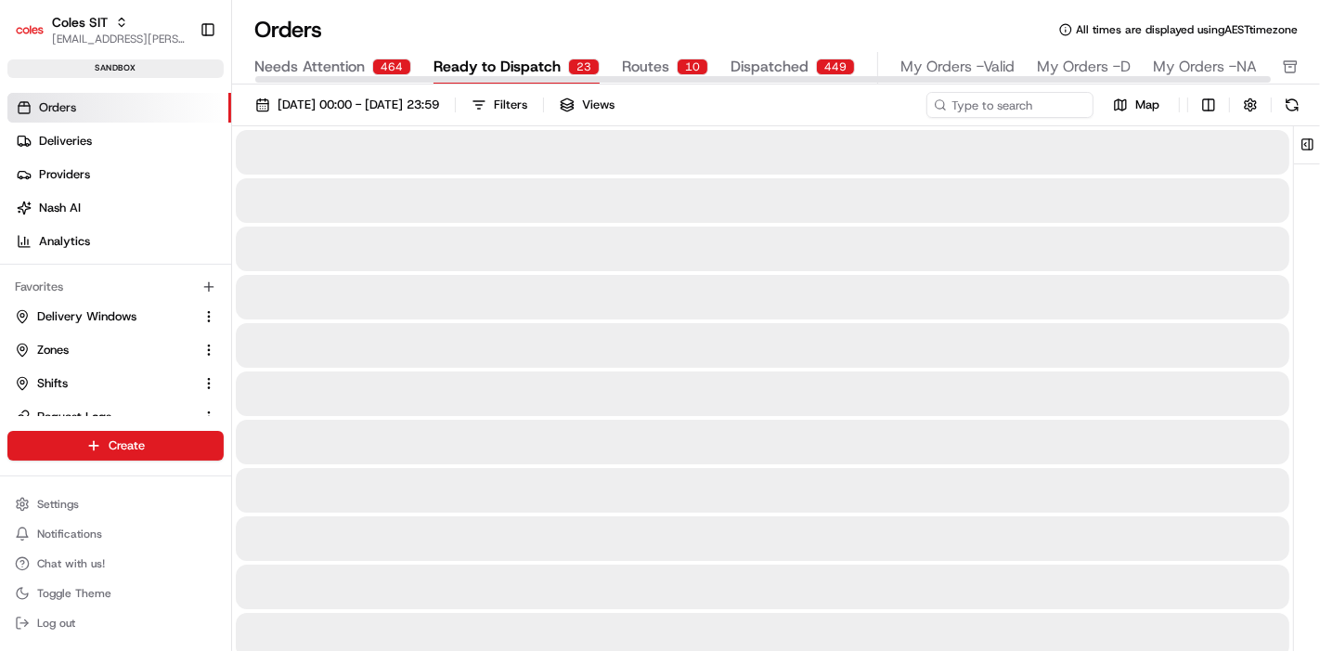
click at [527, 61] on span "Ready to Dispatch" at bounding box center [496, 67] width 127 height 22
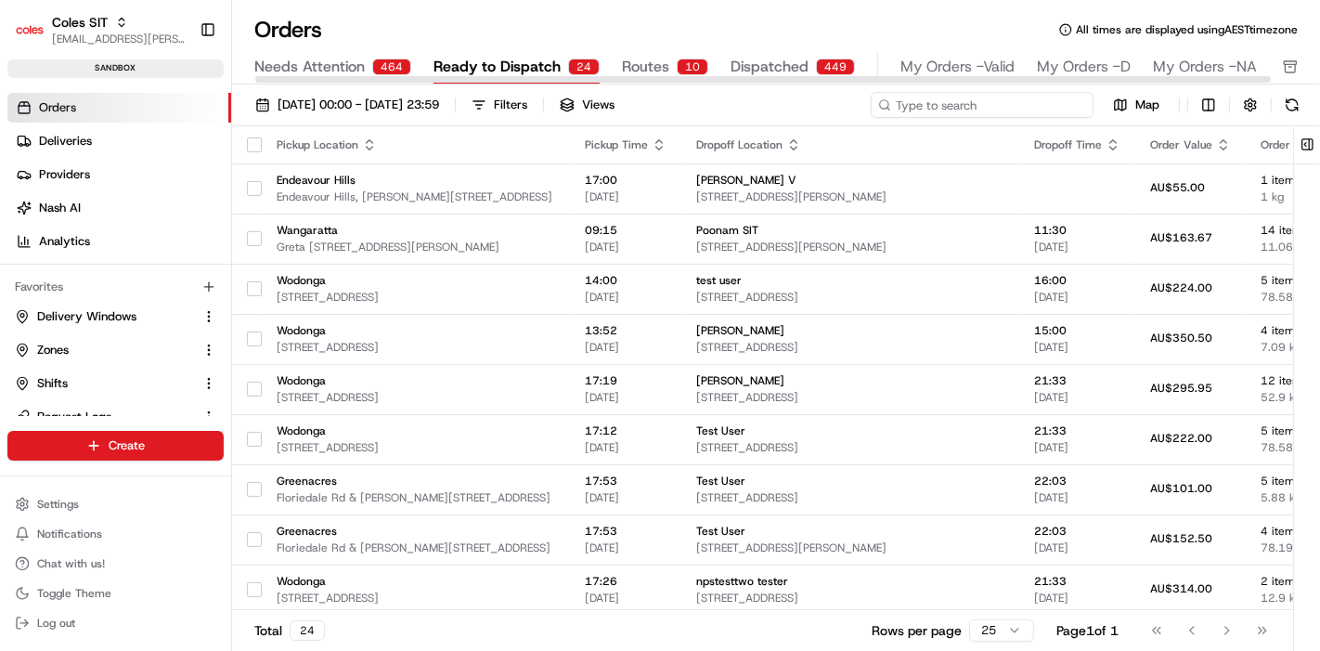
click at [1031, 108] on input at bounding box center [982, 105] width 223 height 26
paste input "216600110"
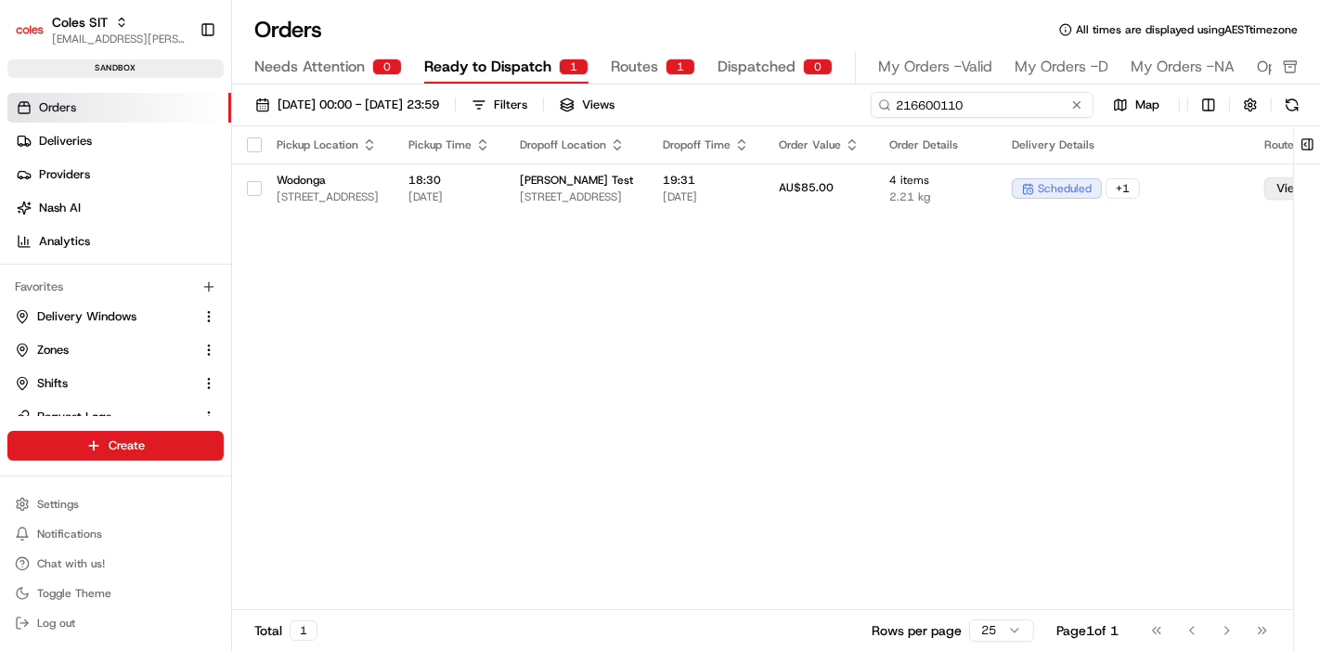
type input "216600110"
click at [990, 103] on input "216600110" at bounding box center [982, 105] width 223 height 26
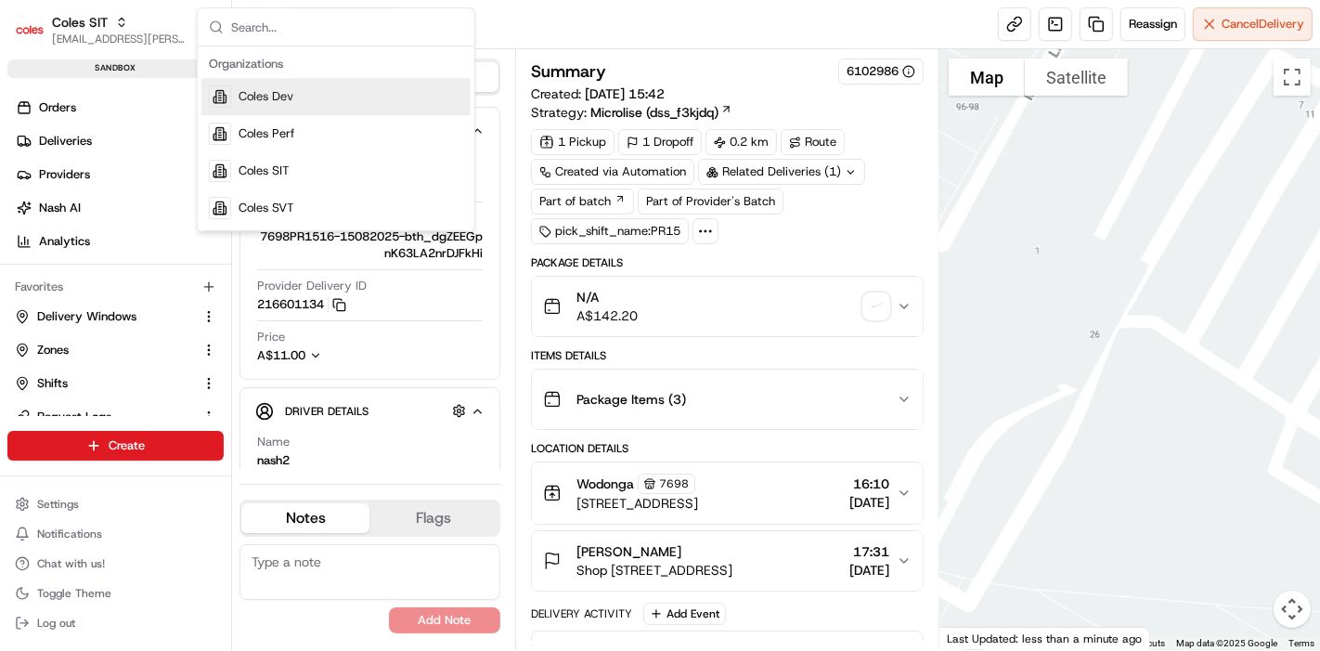
scroll to position [56, 0]
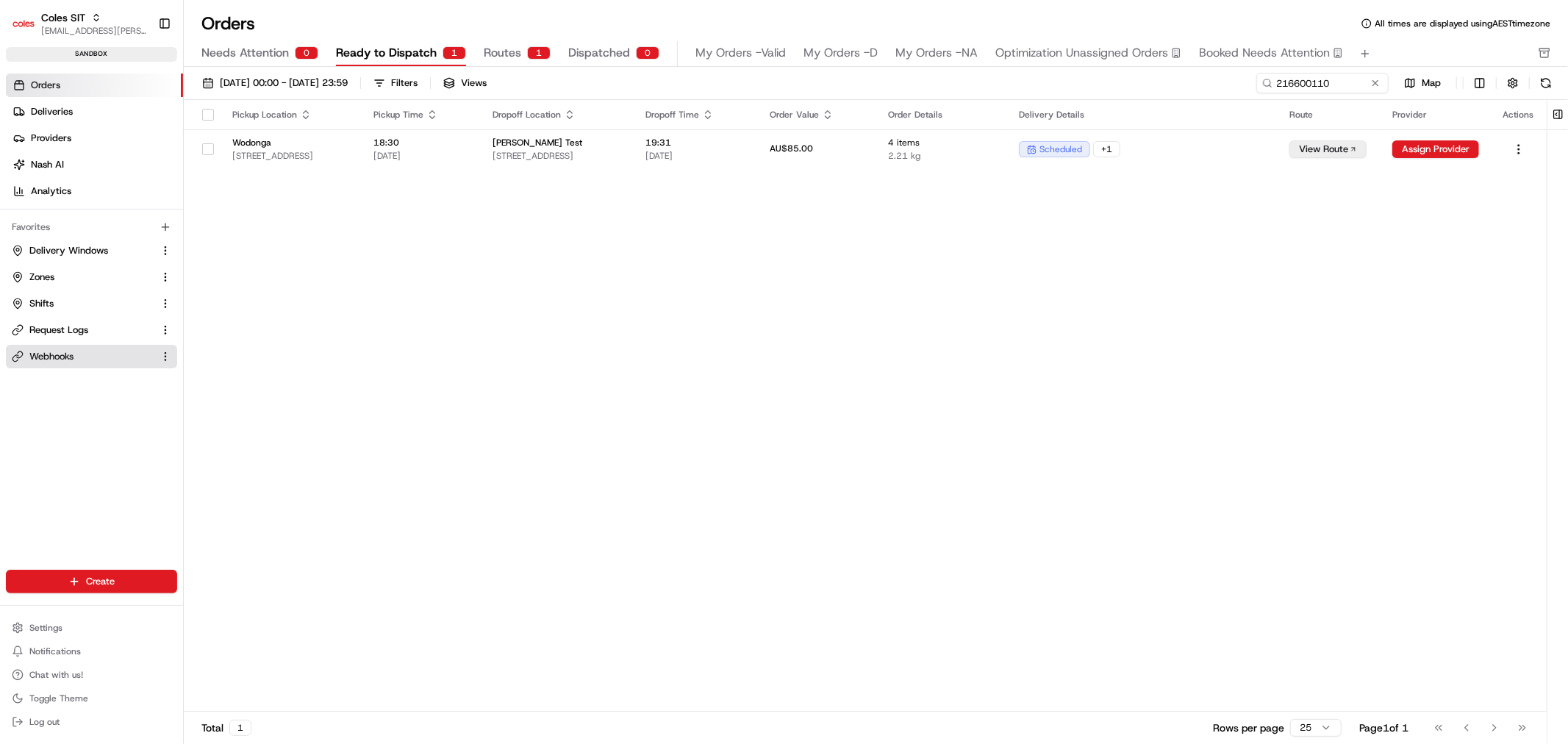
click at [68, 353] on span "Webhooks" at bounding box center [51, 357] width 44 height 13
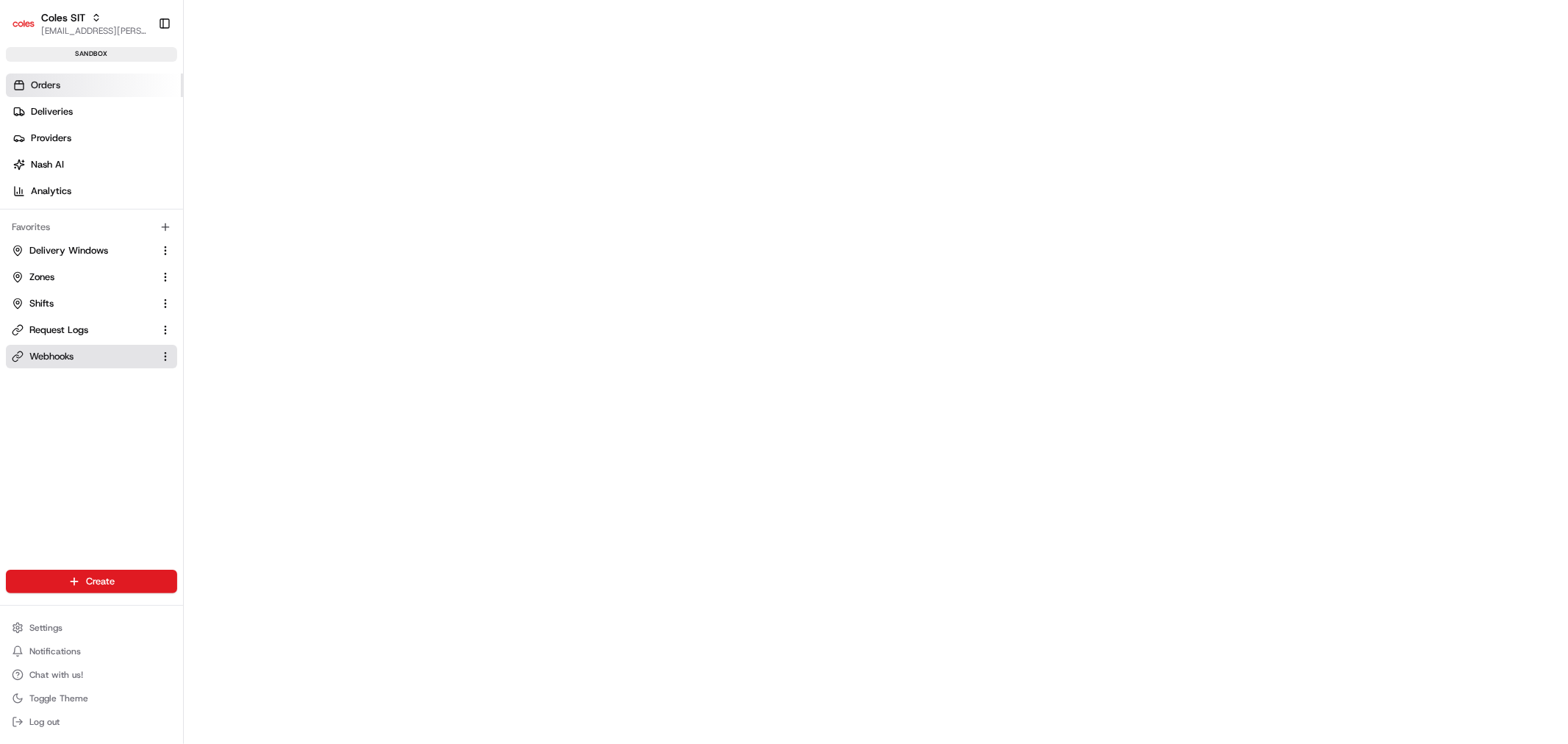
click at [75, 87] on link "Orders" at bounding box center [94, 86] width 177 height 24
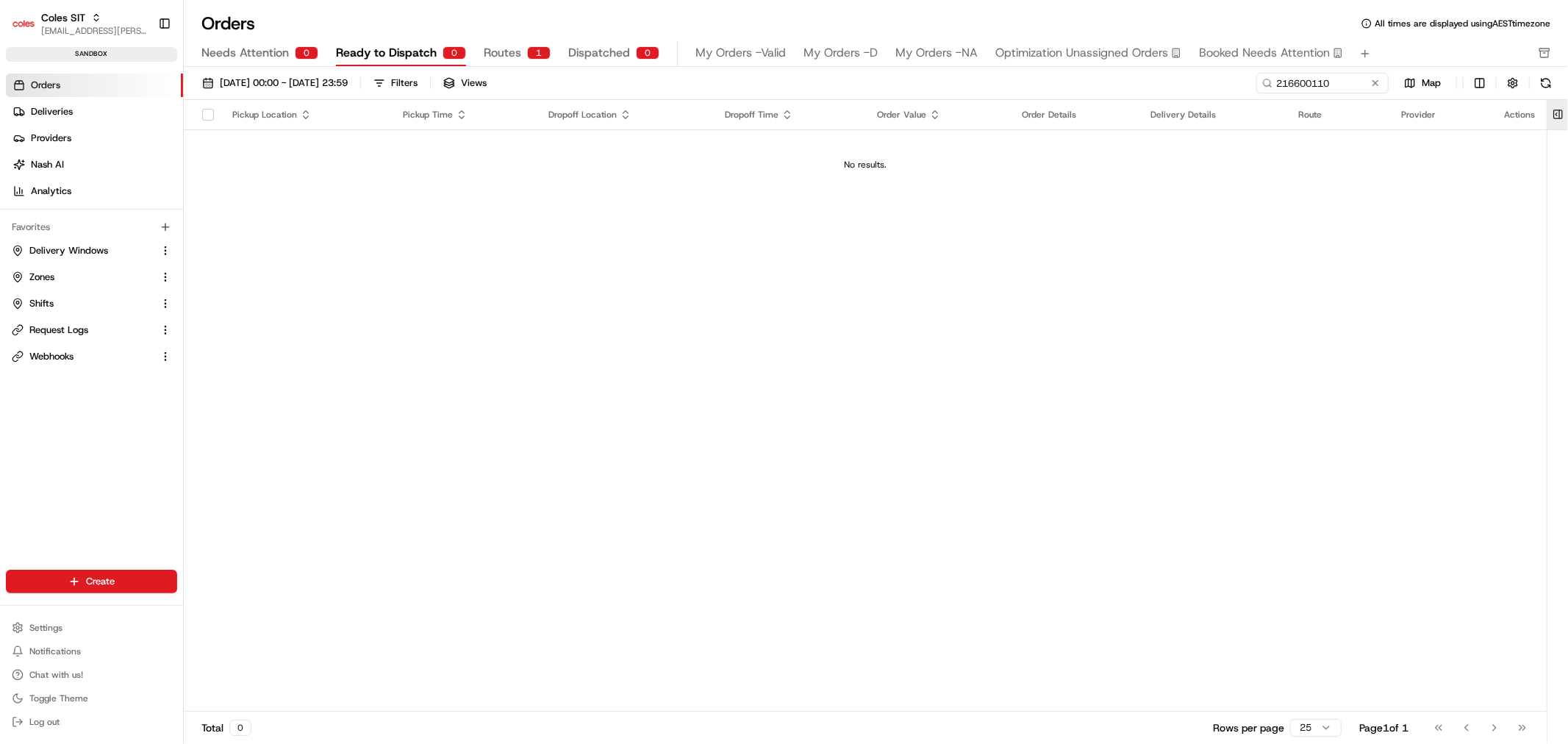
click at [1559, 112] on button at bounding box center [1558, 114] width 25 height 29
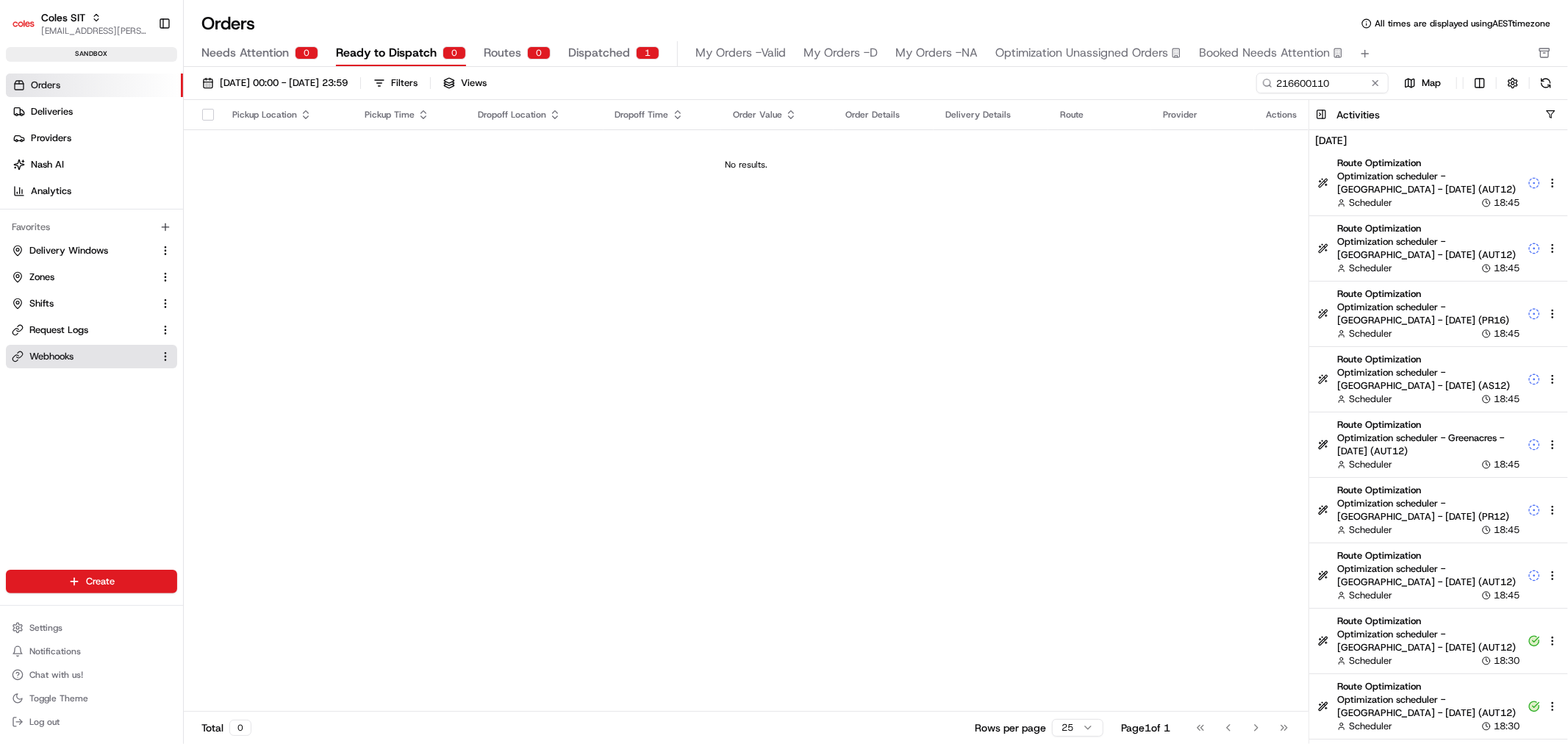
click at [54, 350] on span "Webhooks" at bounding box center [51, 357] width 44 height 13
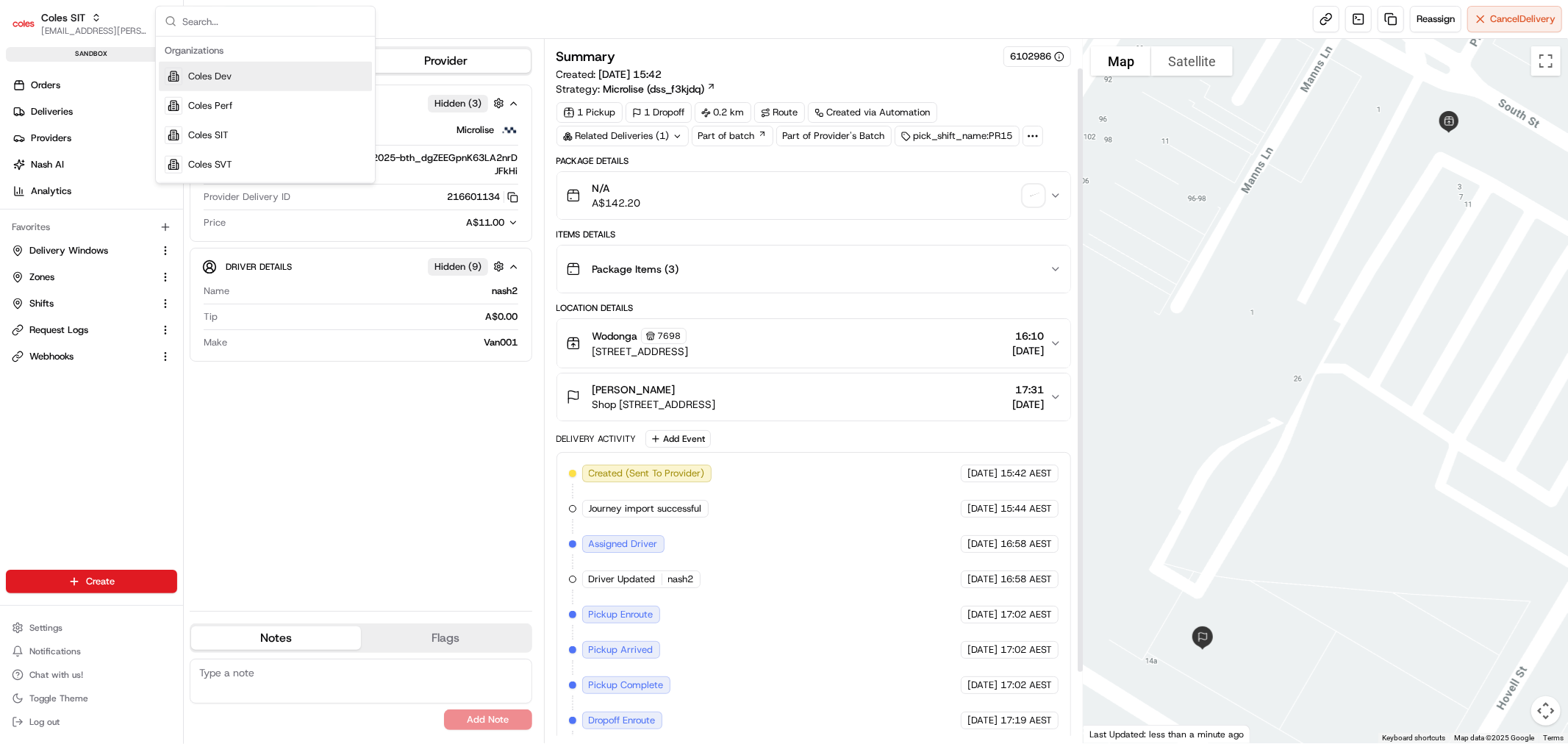
scroll to position [33, 0]
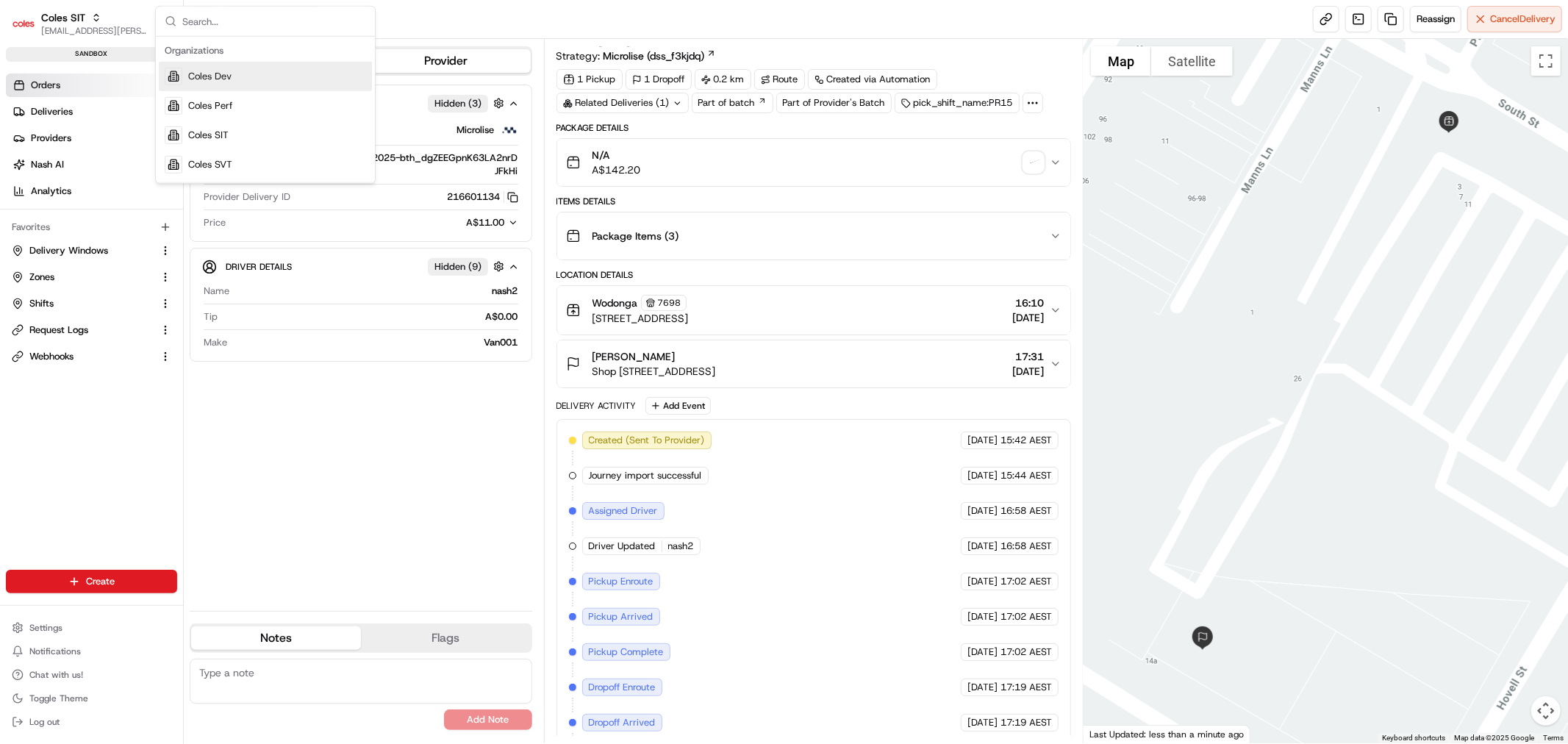
click at [59, 83] on span "Orders" at bounding box center [45, 85] width 29 height 13
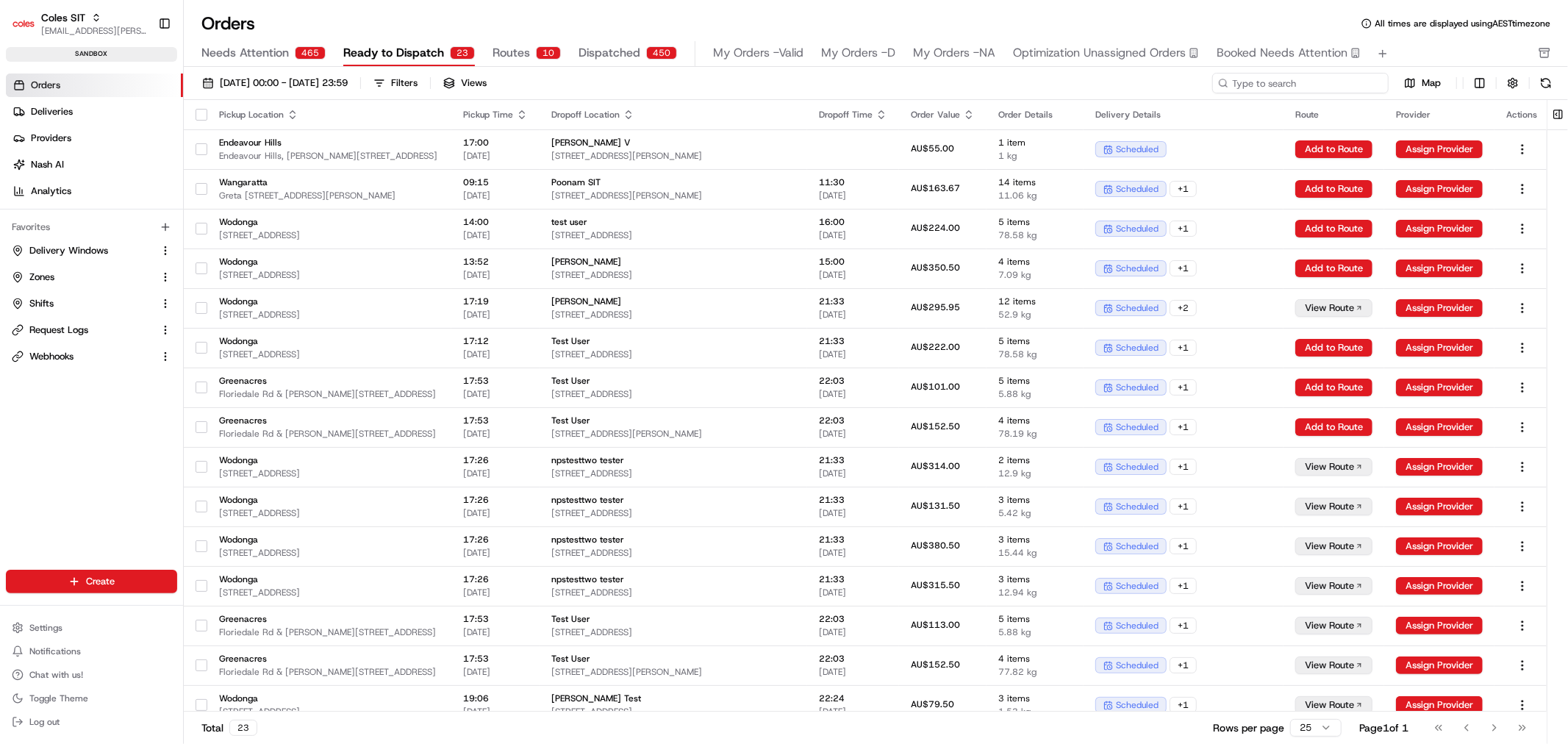
click at [1340, 75] on input at bounding box center [1300, 83] width 177 height 21
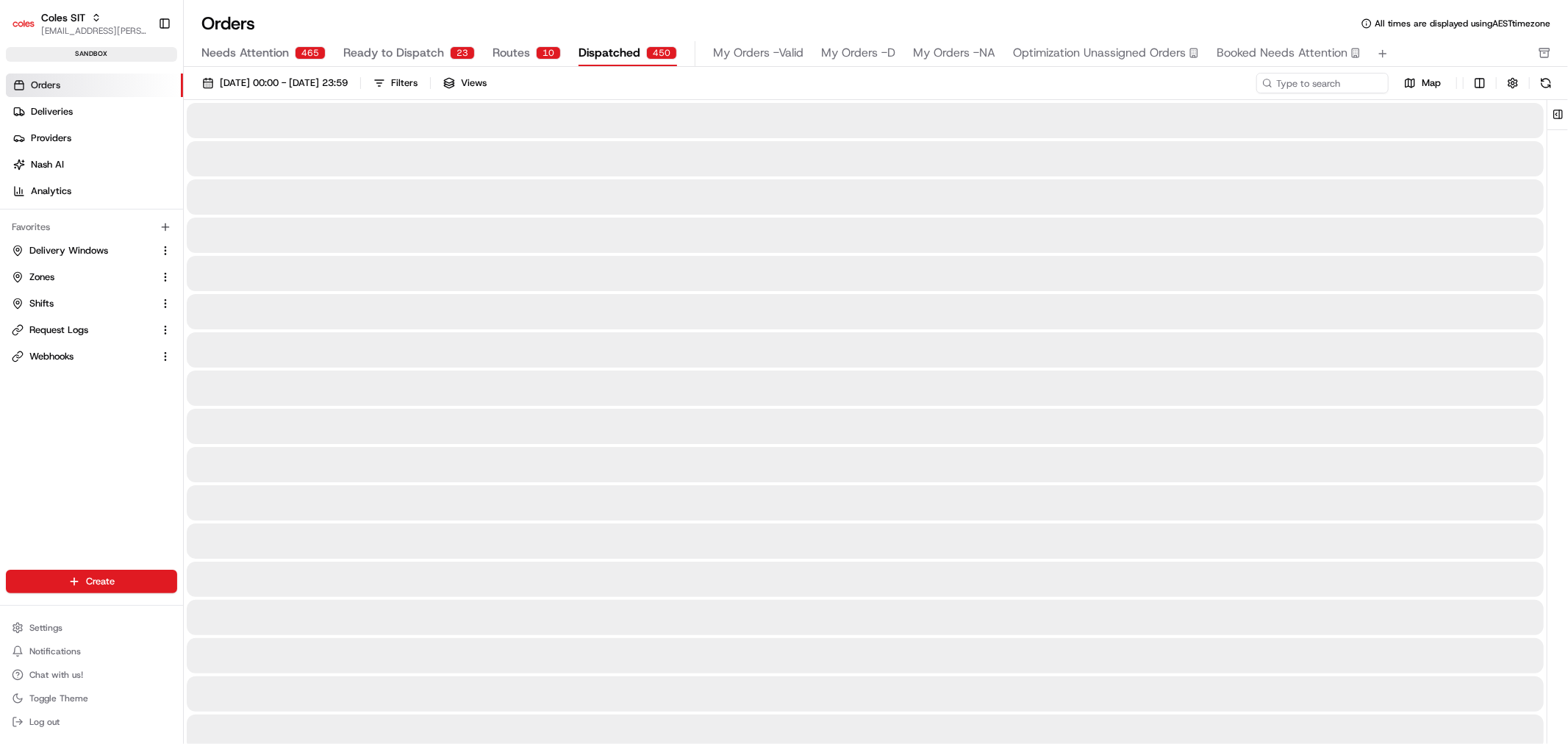
click at [594, 52] on span "Dispatched" at bounding box center [609, 53] width 62 height 17
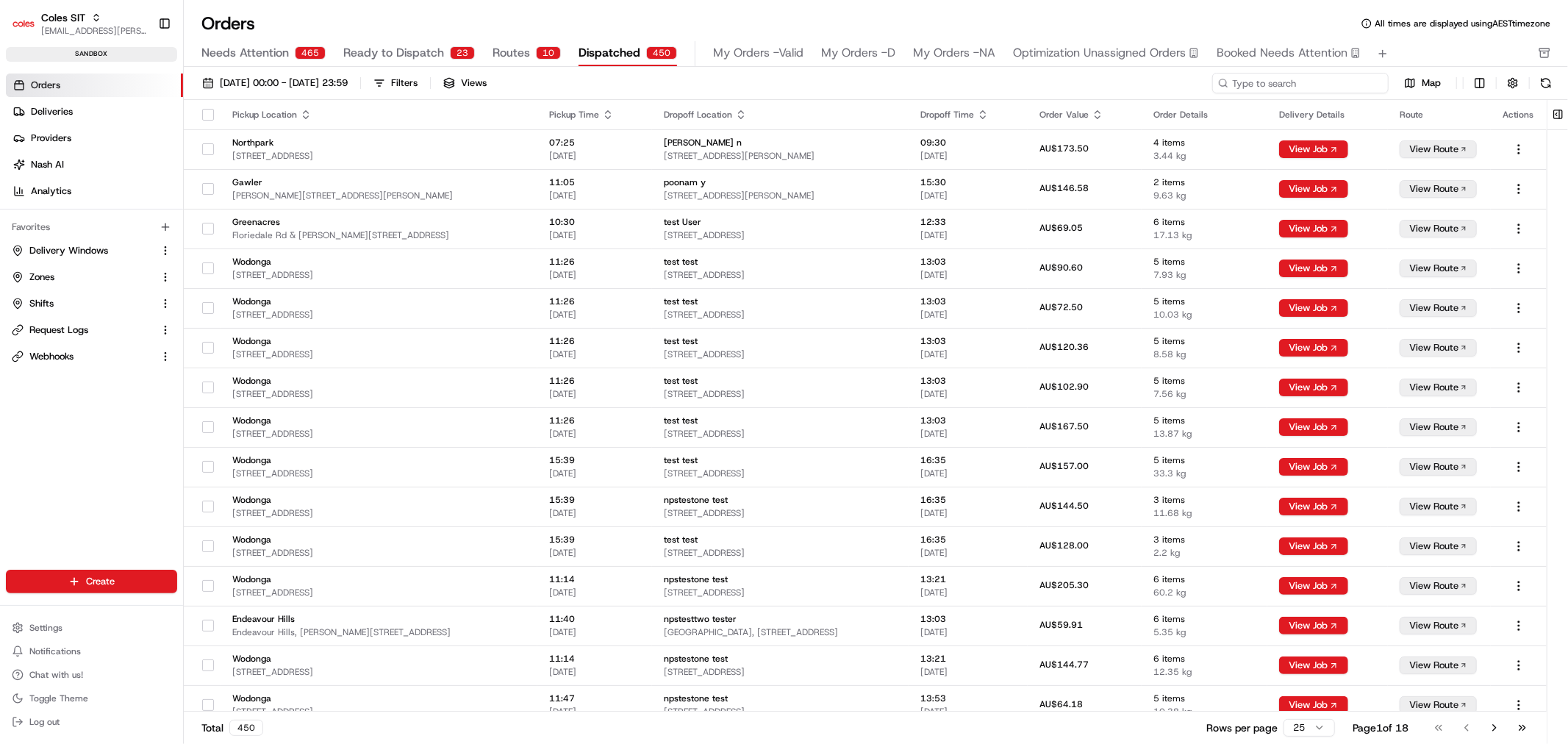
click at [1315, 86] on input at bounding box center [1300, 83] width 177 height 21
paste input "216600110"
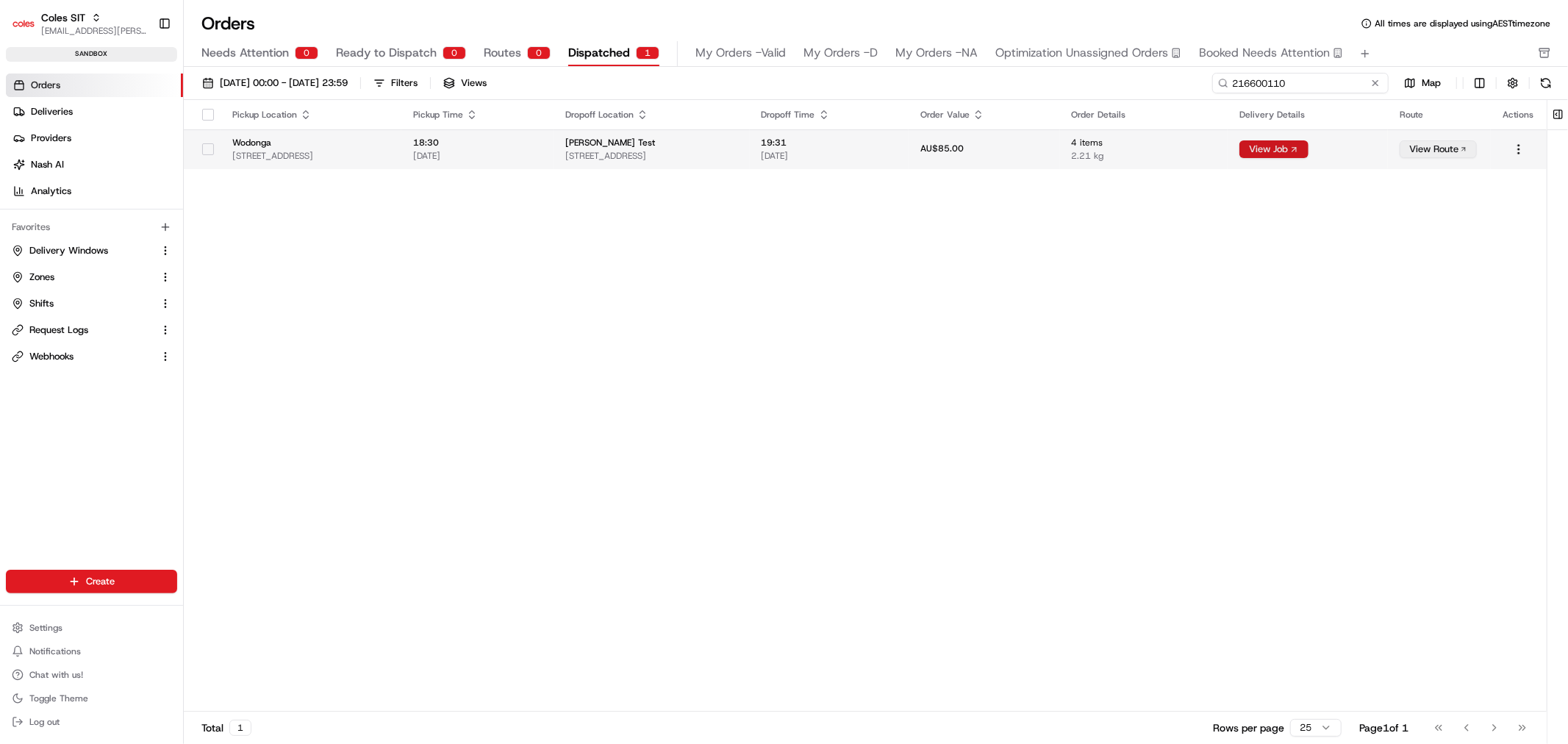
type input "216600110"
click at [1300, 150] on button "View Job" at bounding box center [1273, 149] width 69 height 17
click at [1467, 148] on button "View Route" at bounding box center [1437, 149] width 77 height 17
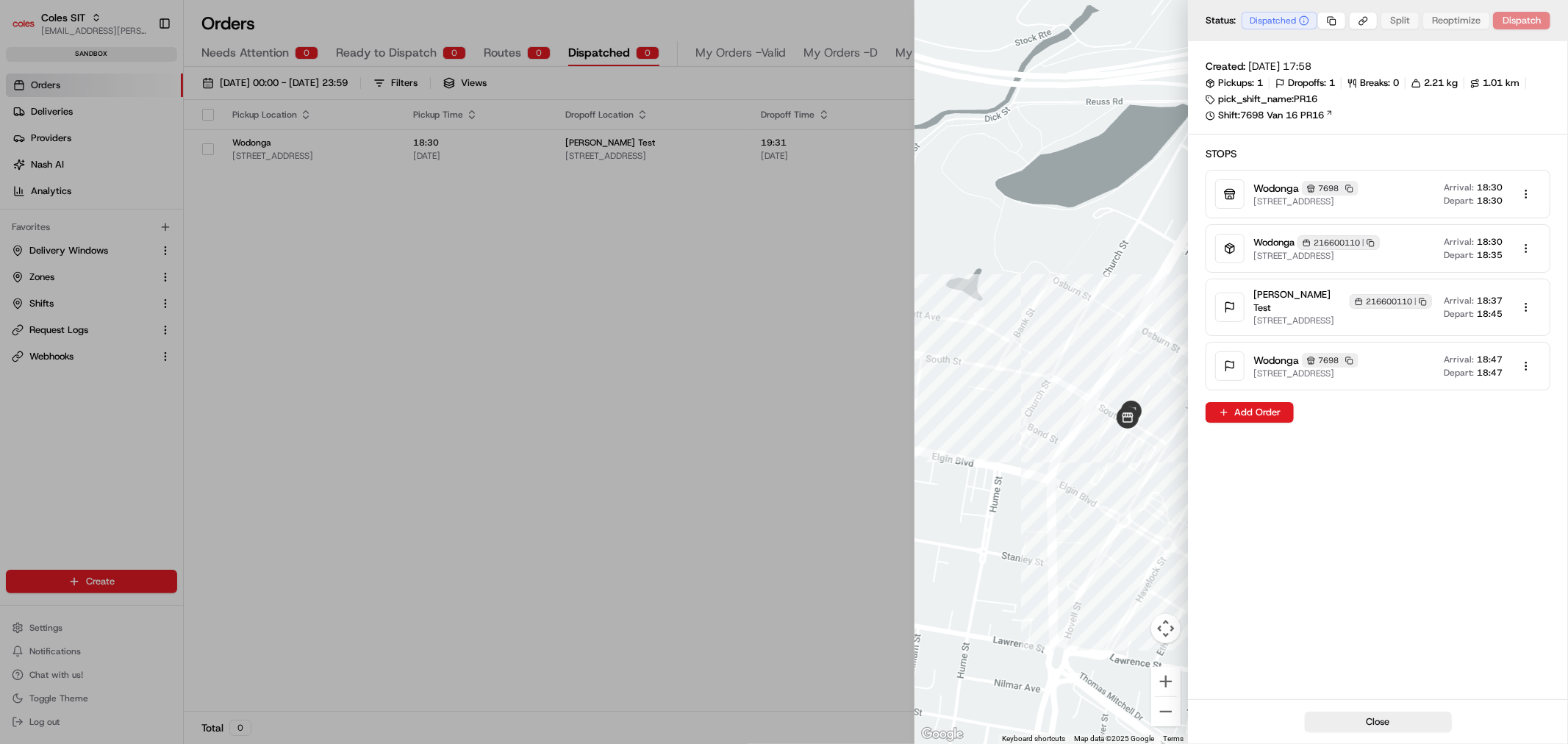
click at [1421, 304] on rect "button" at bounding box center [1424, 303] width 5 height 5
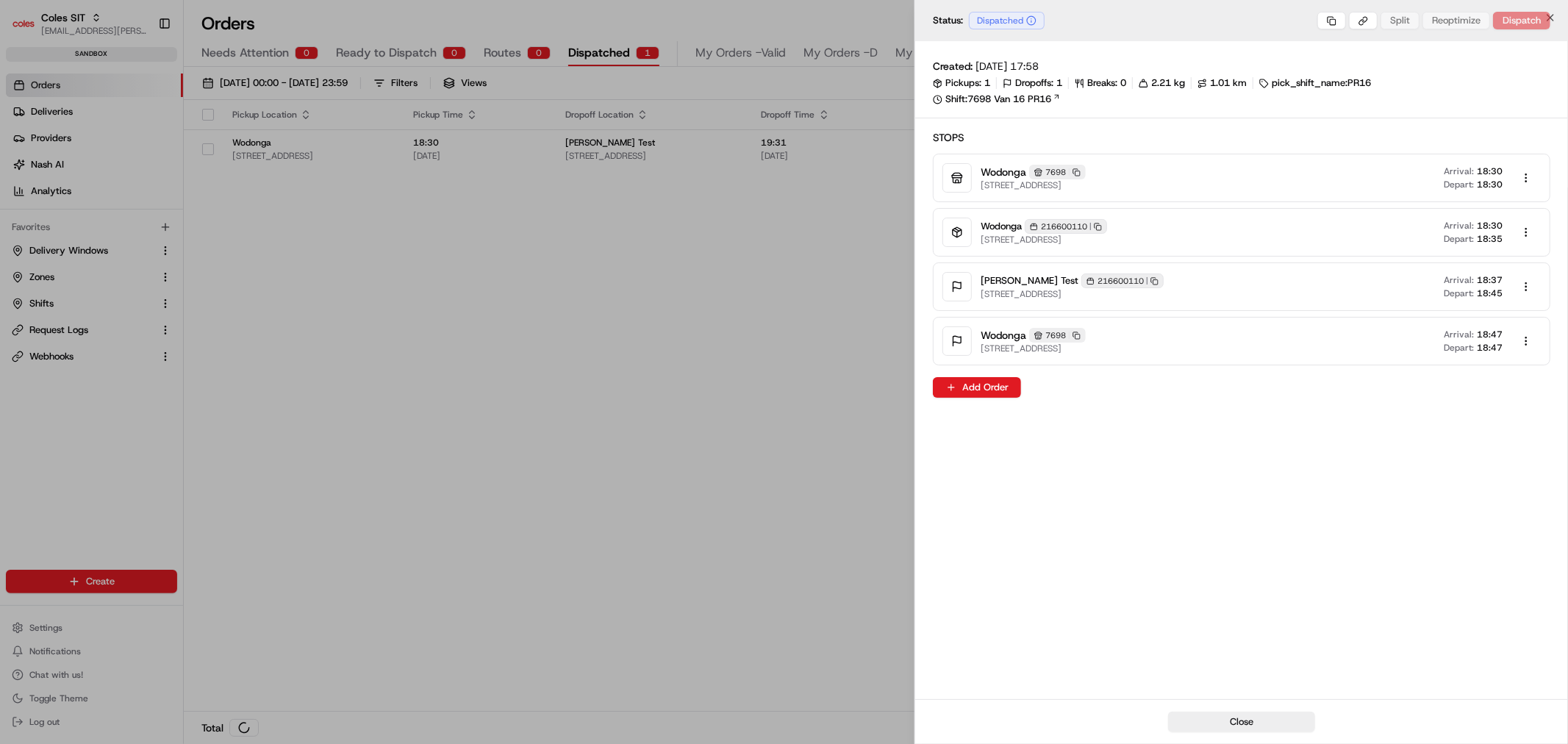
drag, startPoint x: 70, startPoint y: 103, endPoint x: 56, endPoint y: 67, distance: 38.6
click at [56, 67] on div at bounding box center [784, 372] width 1568 height 744
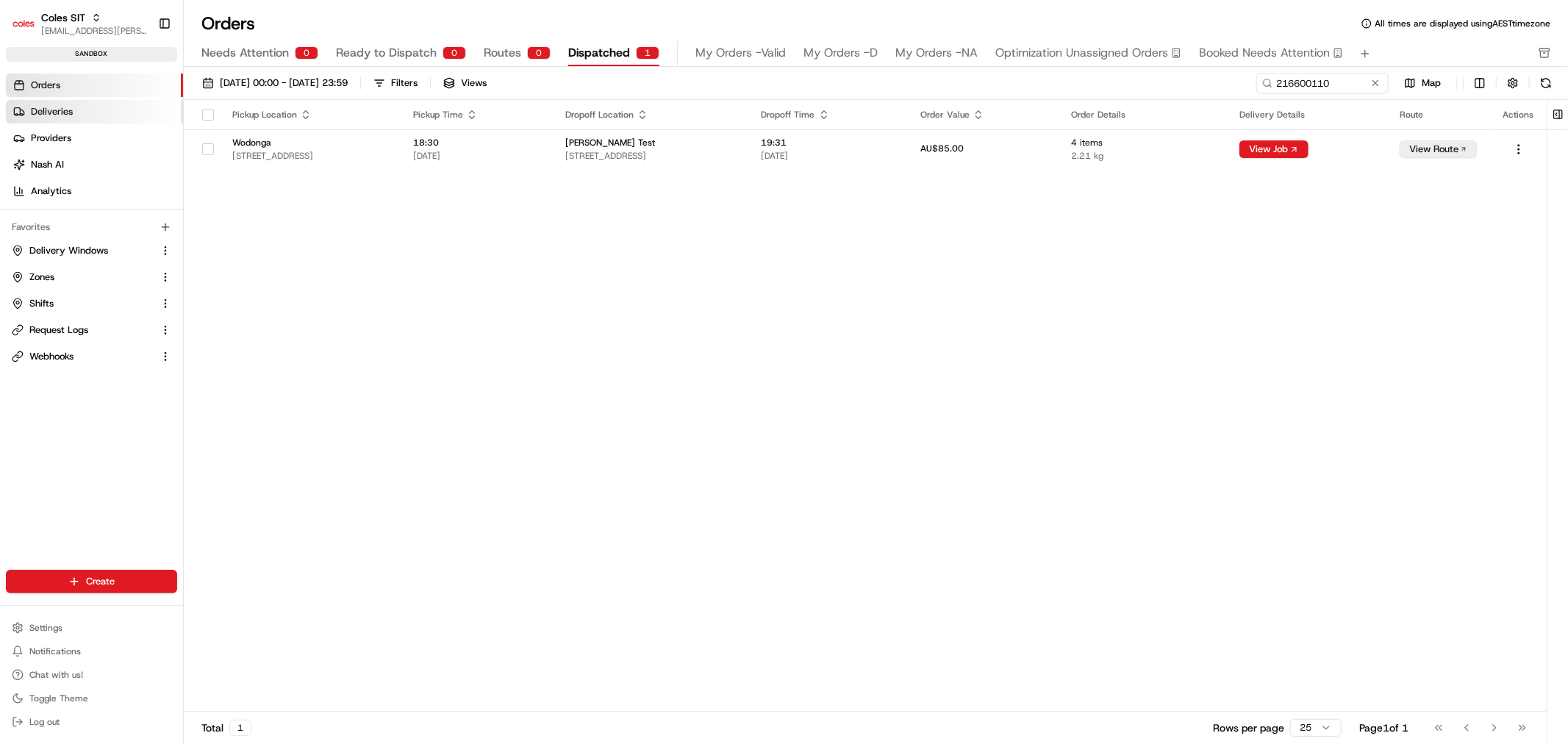
click at [68, 105] on span "Deliveries" at bounding box center [51, 112] width 42 height 13
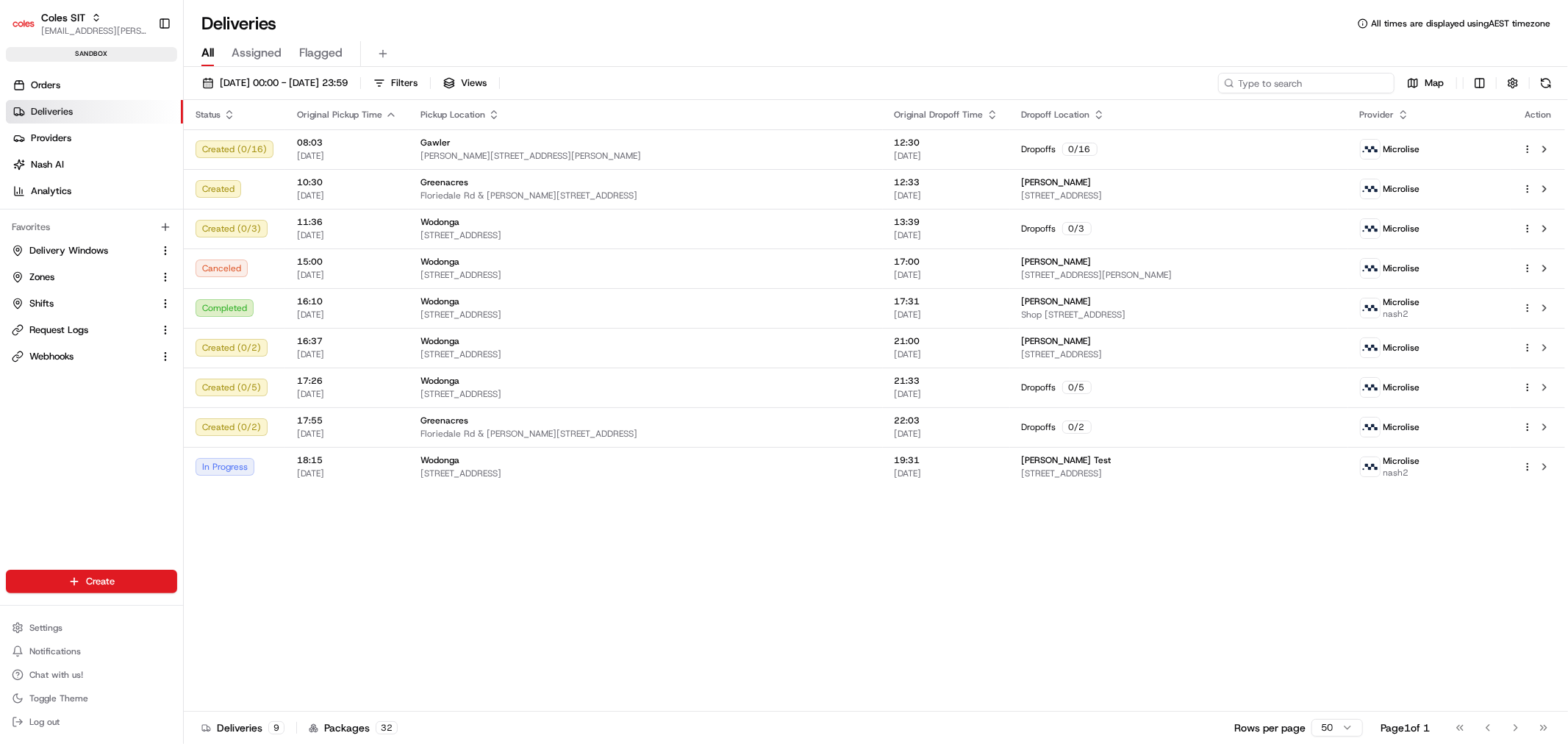
click at [1355, 78] on input at bounding box center [1306, 83] width 177 height 21
paste input "216600110"
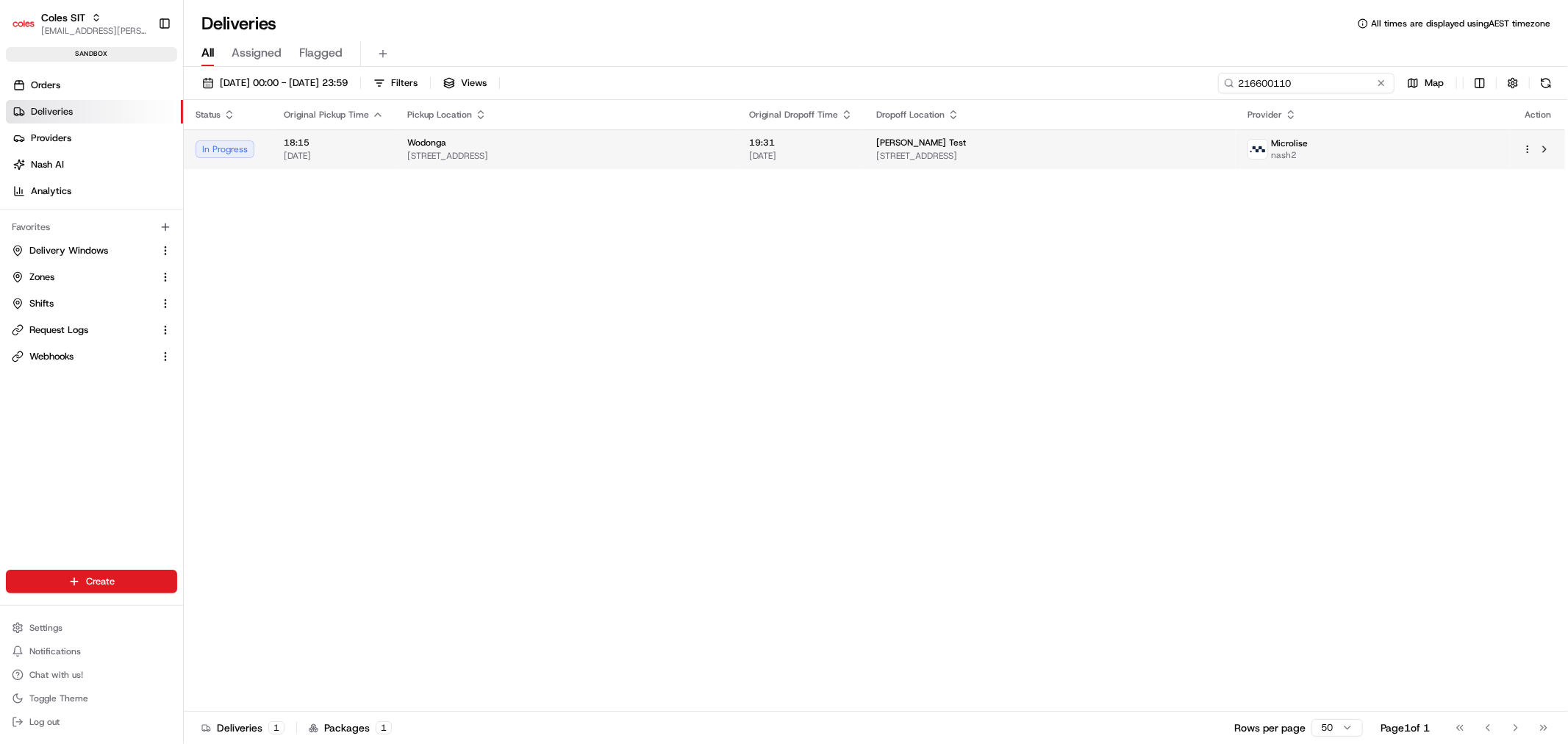
type input "216600110"
click at [353, 160] on span "15/08/2025" at bounding box center [333, 155] width 100 height 12
click at [363, 180] on td at bounding box center [348, 189] width 124 height 40
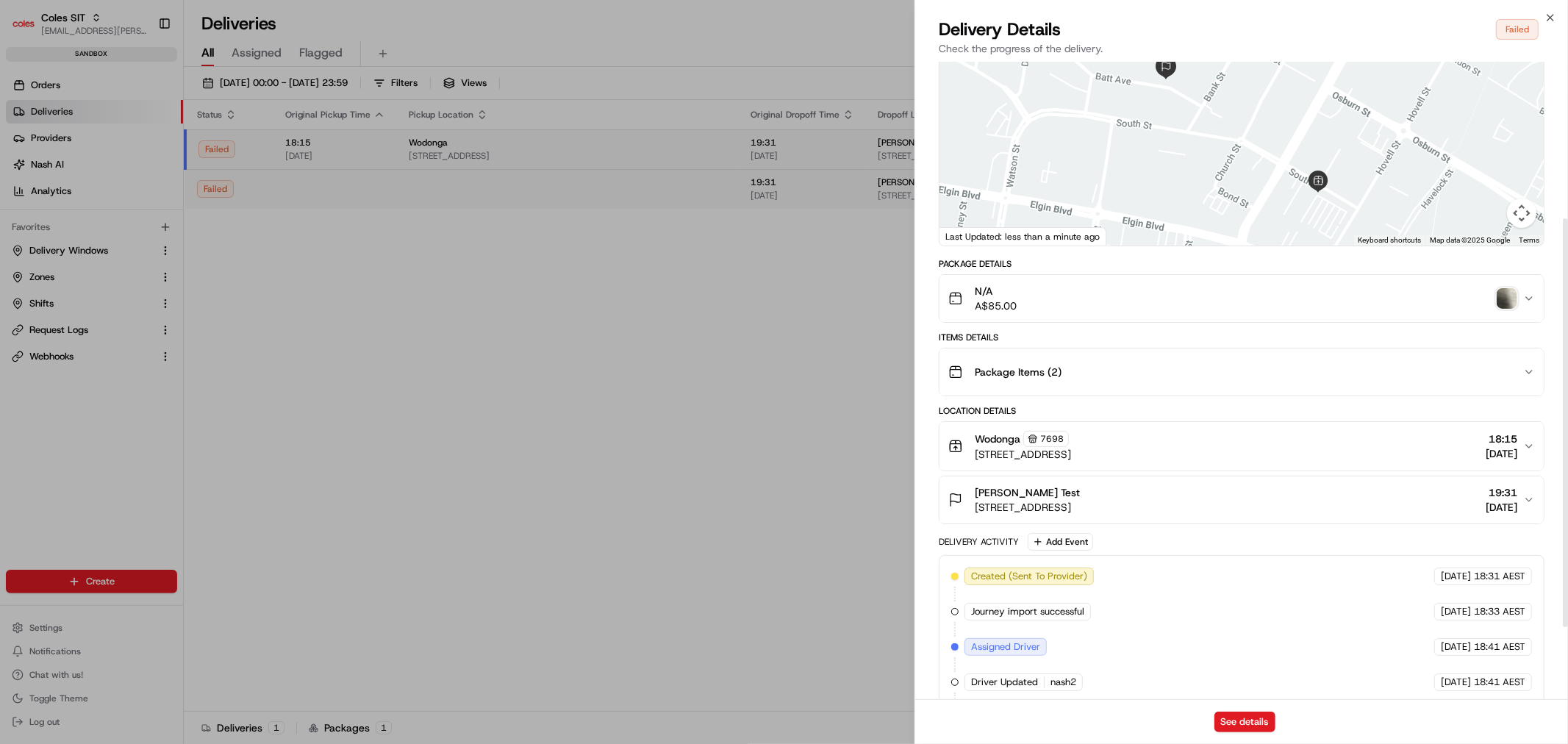
scroll to position [356, 0]
